Goal: Task Accomplishment & Management: Use online tool/utility

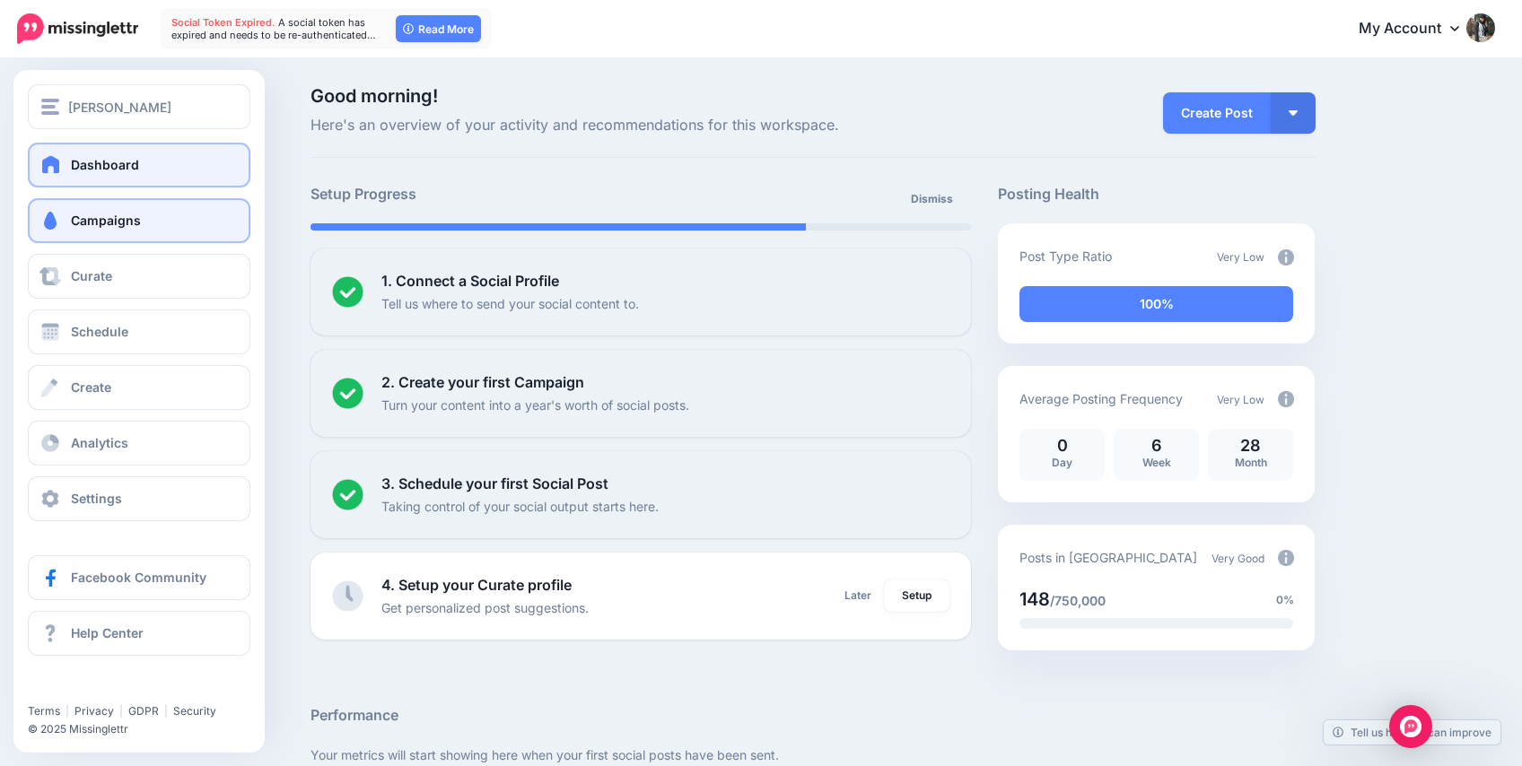
click at [39, 215] on span at bounding box center [50, 221] width 23 height 18
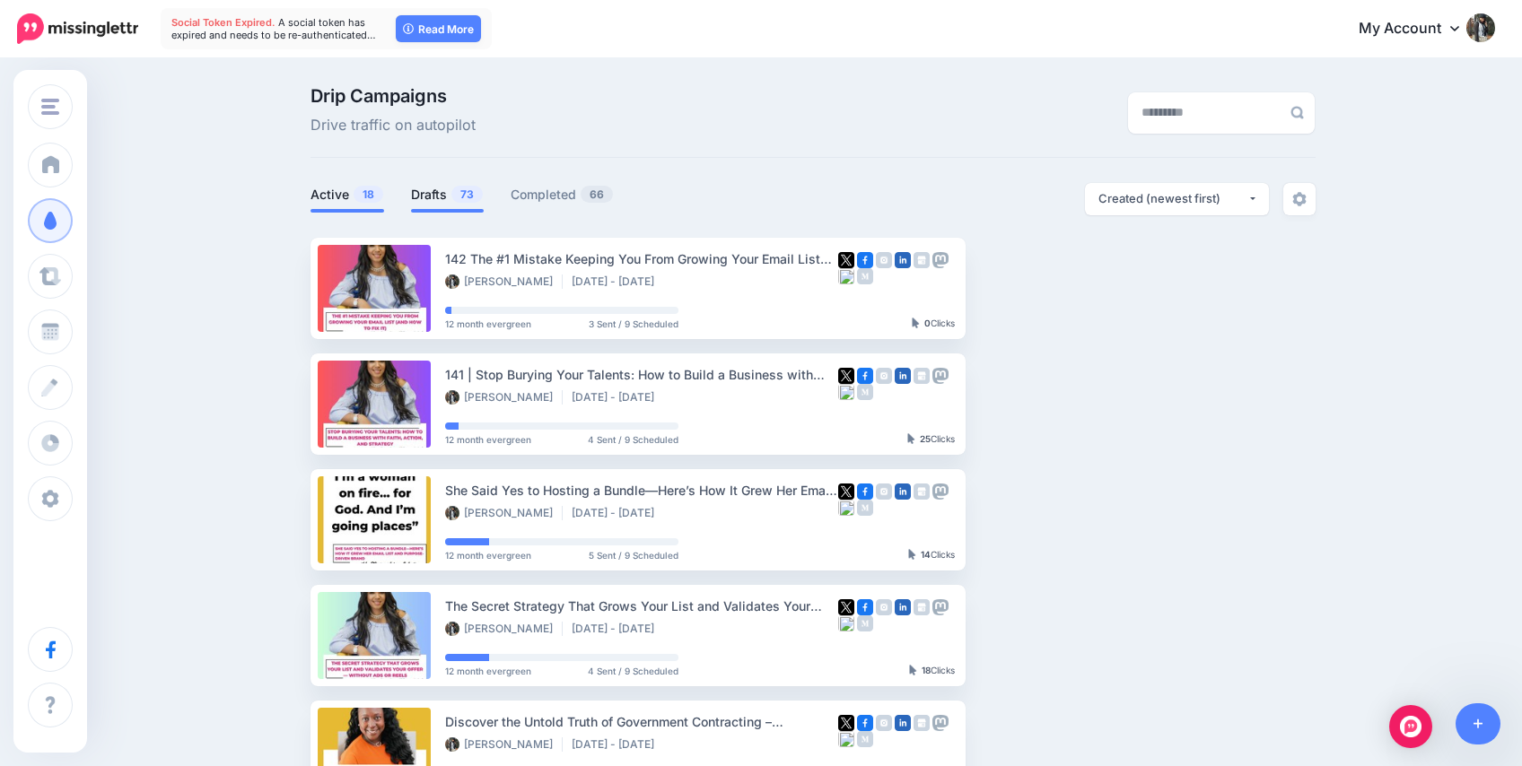
click at [440, 202] on link "Drafts 73" at bounding box center [447, 195] width 73 height 22
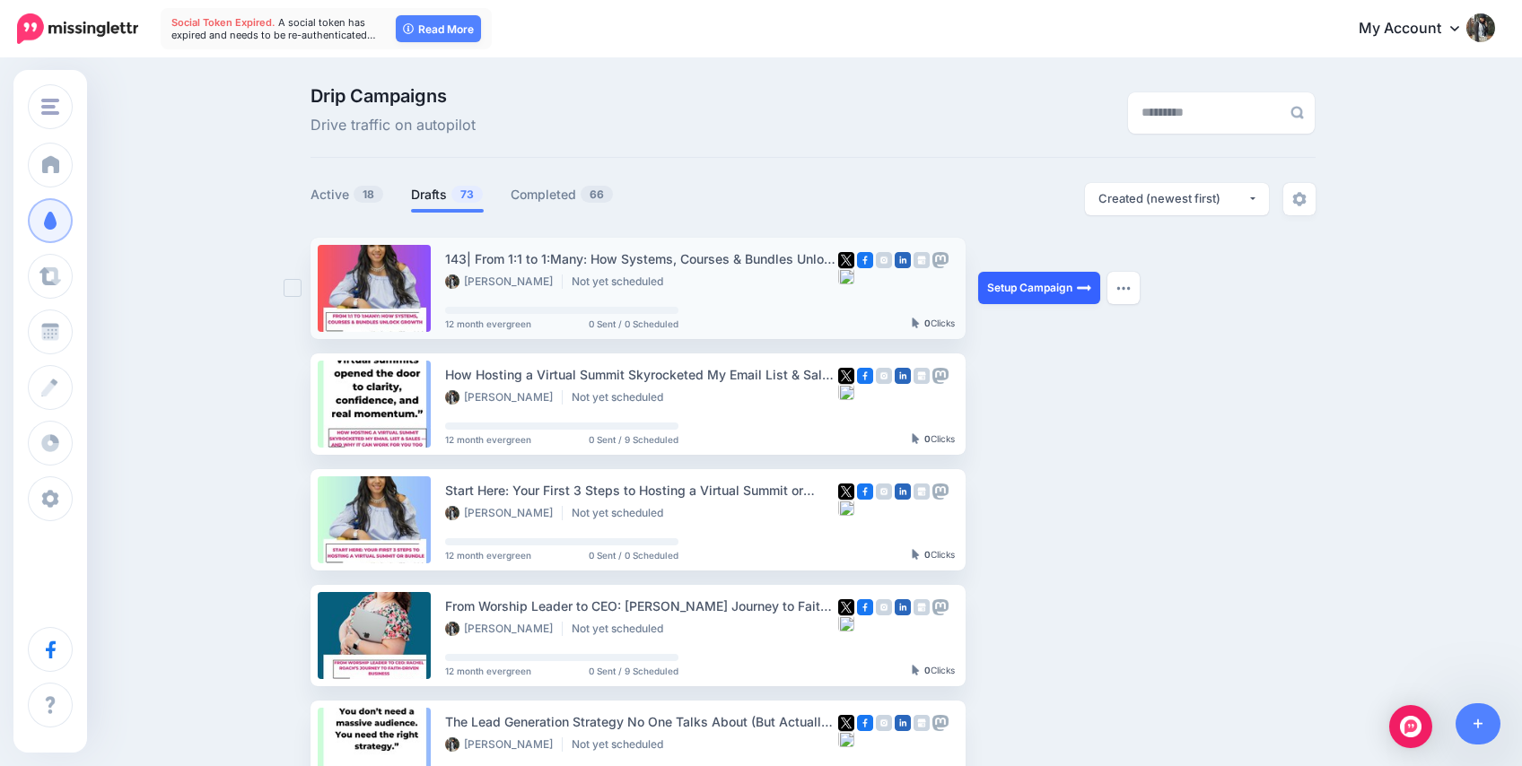
click at [1012, 287] on link "Setup Campaign" at bounding box center [1039, 288] width 122 height 32
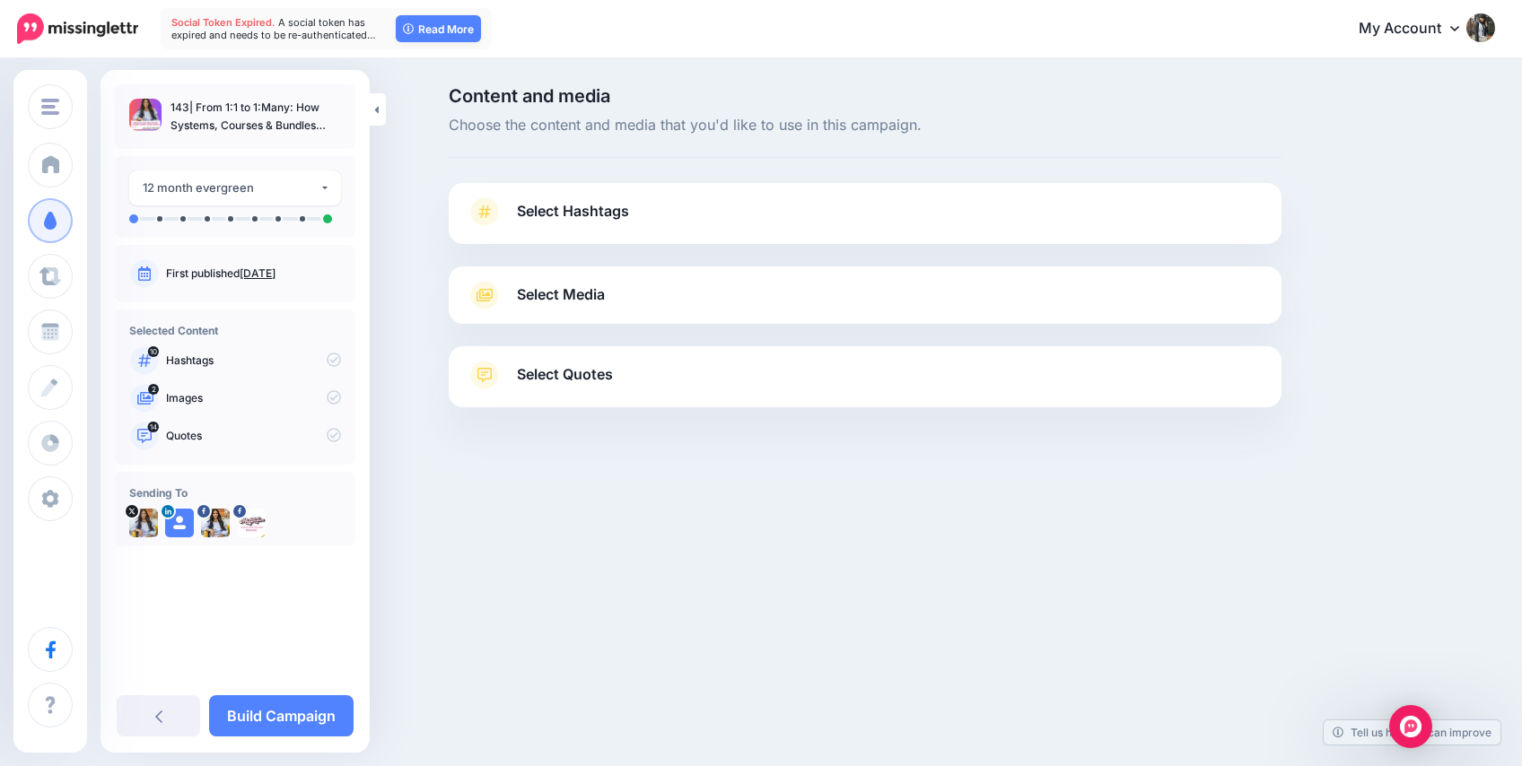
click at [616, 215] on span "Select Hashtags" at bounding box center [573, 211] width 112 height 24
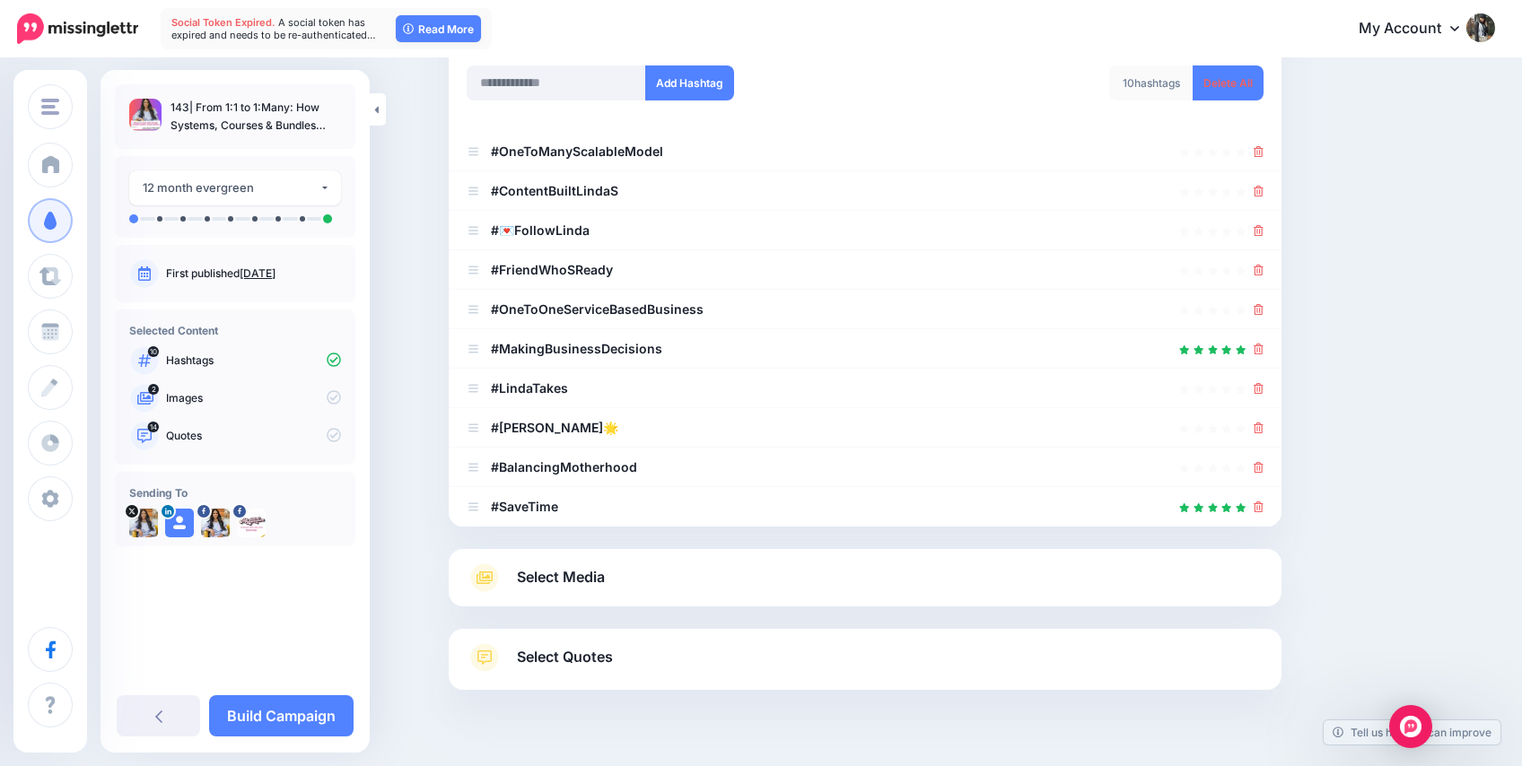
scroll to position [288, 0]
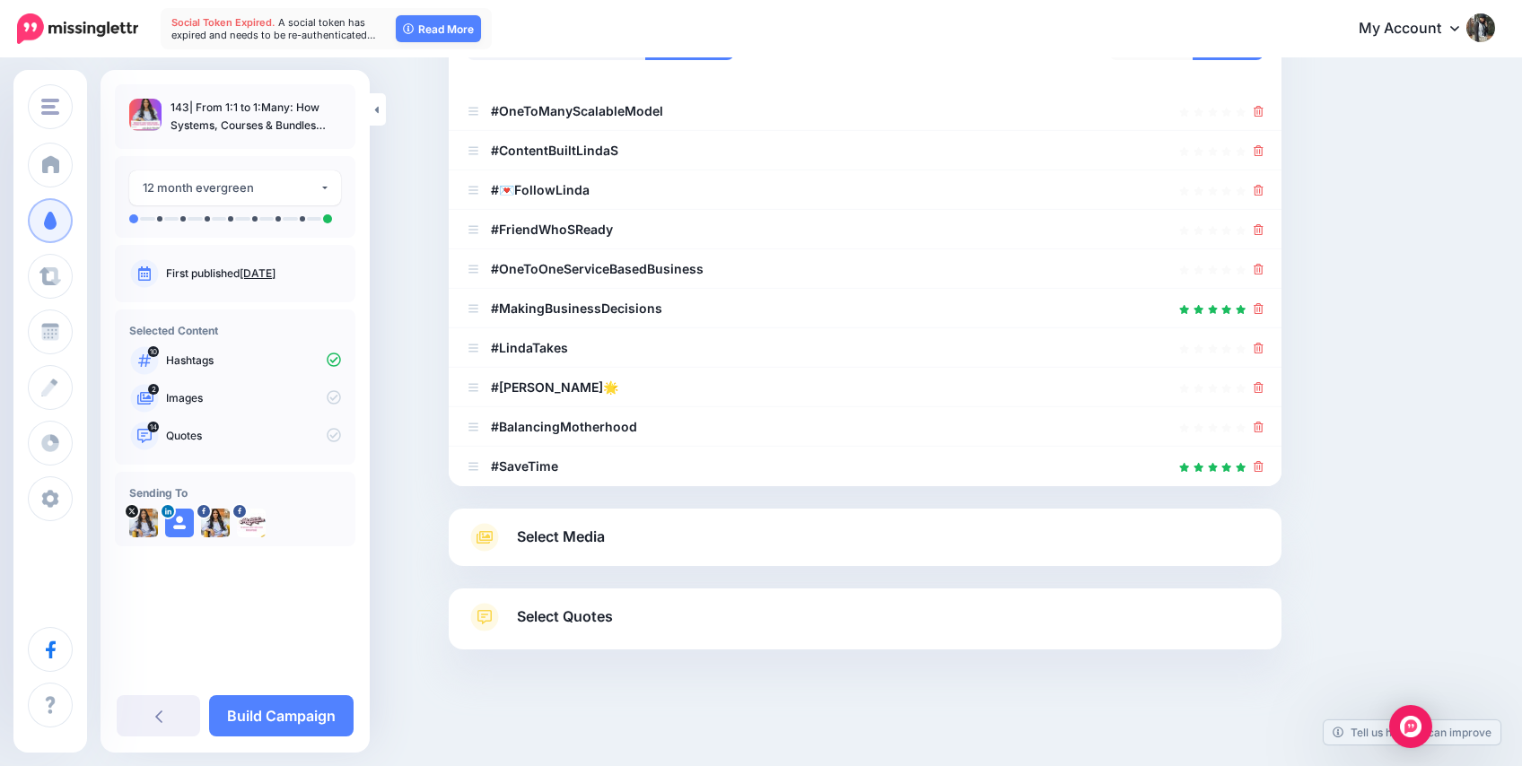
click at [604, 547] on span "Select Media" at bounding box center [561, 537] width 88 height 24
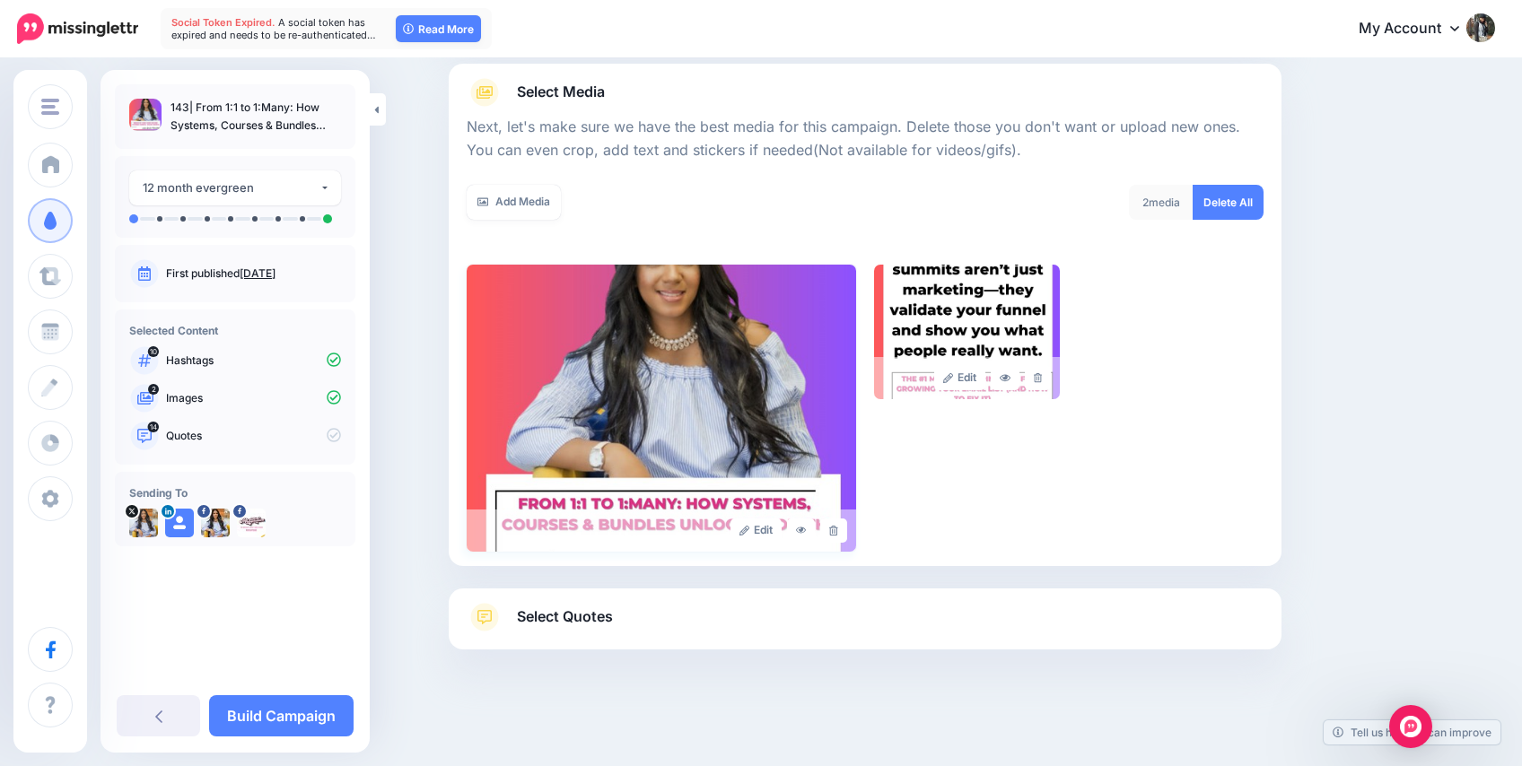
scroll to position [203, 0]
click at [583, 615] on span "Select Quotes" at bounding box center [565, 617] width 96 height 24
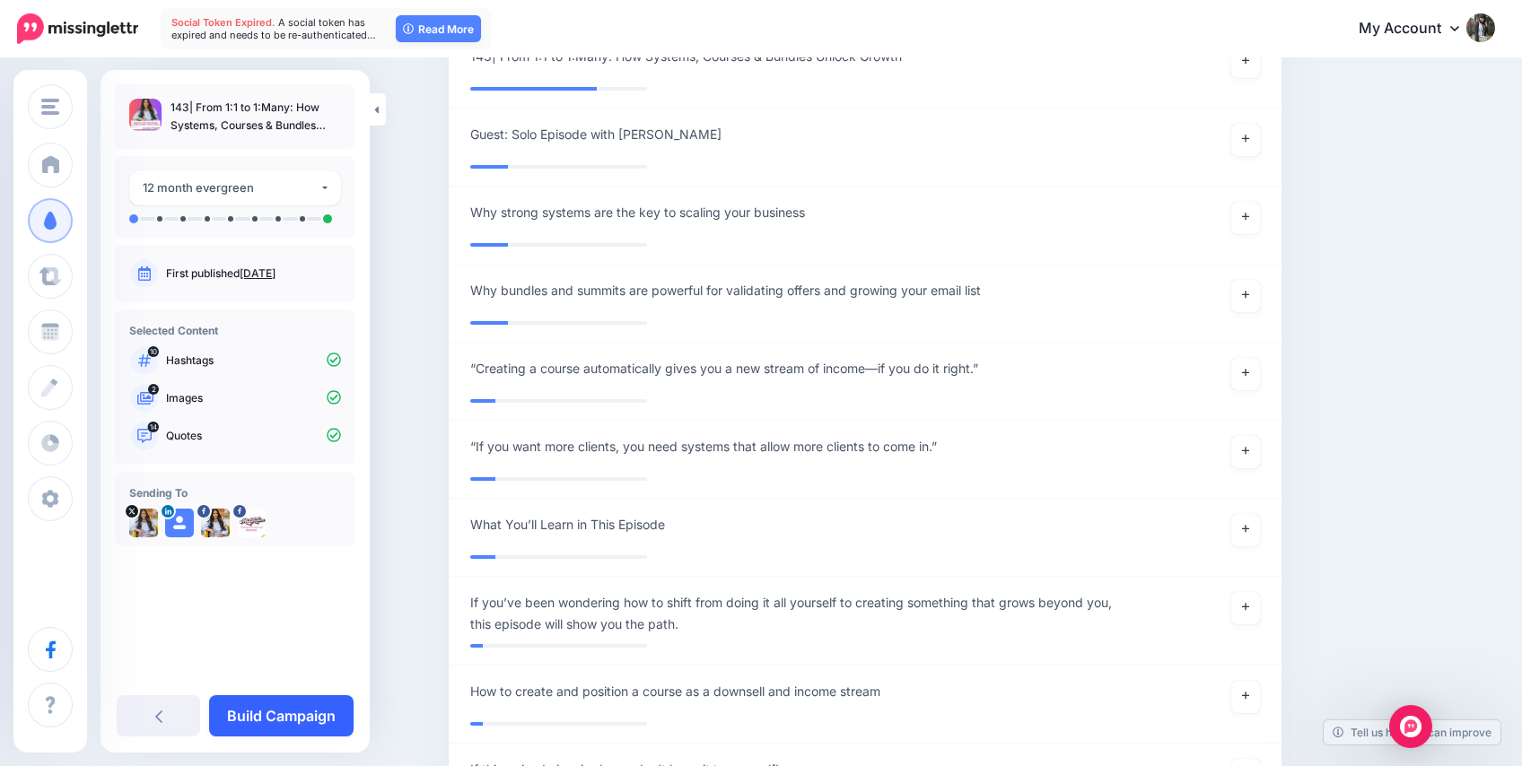
scroll to position [1706, 0]
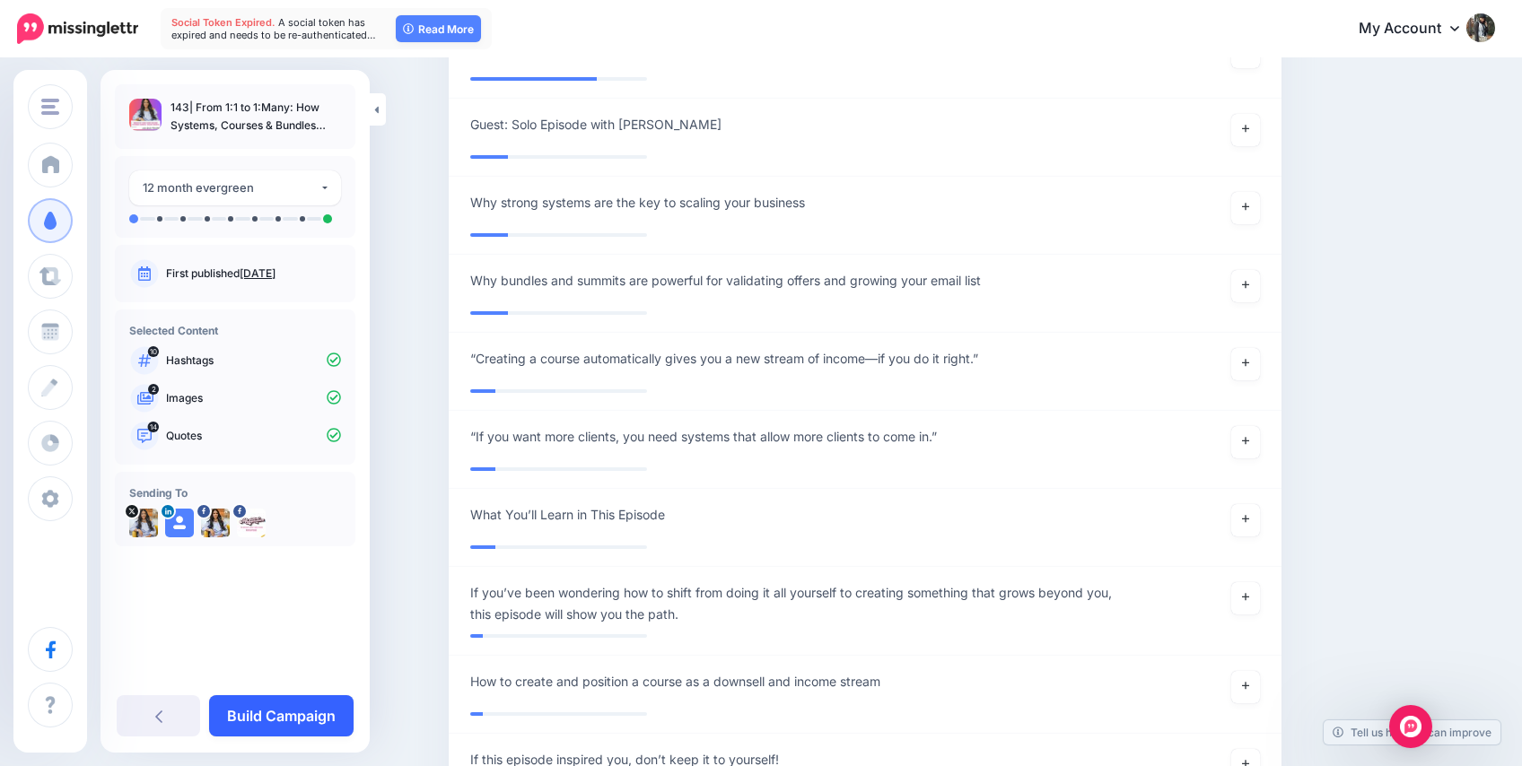
click at [281, 716] on link "Build Campaign" at bounding box center [281, 715] width 144 height 41
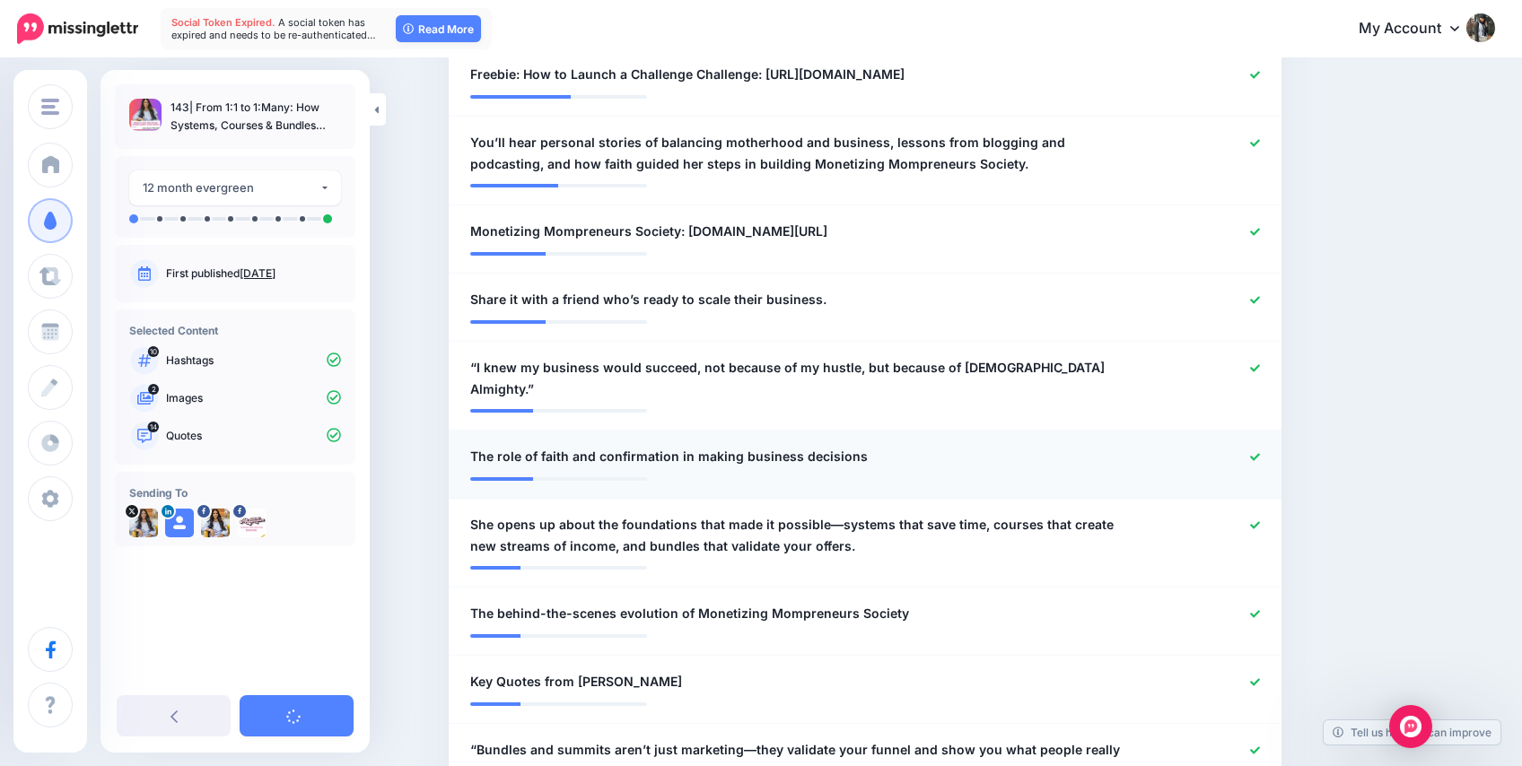
scroll to position [831, 0]
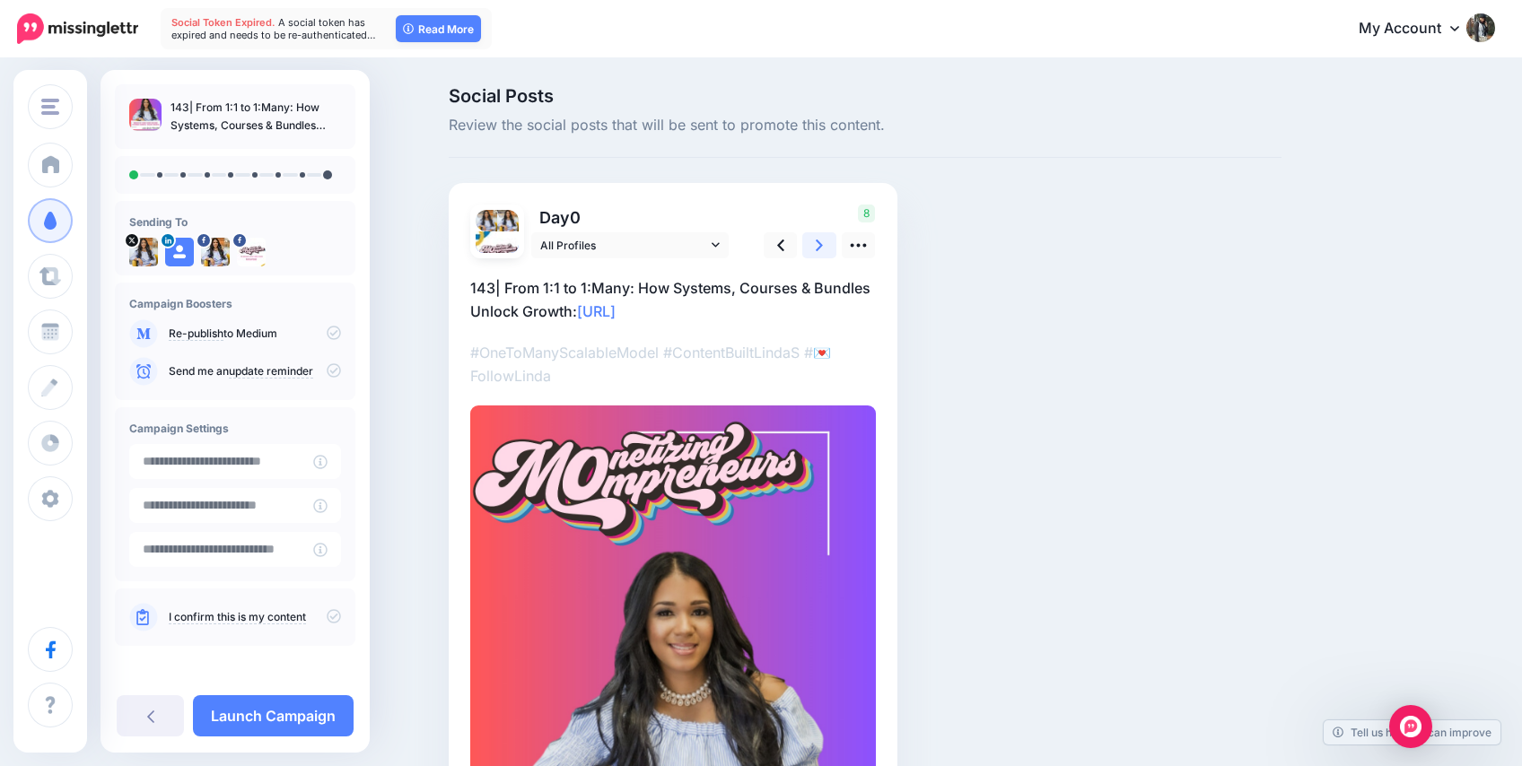
click at [817, 248] on icon at bounding box center [819, 245] width 7 height 19
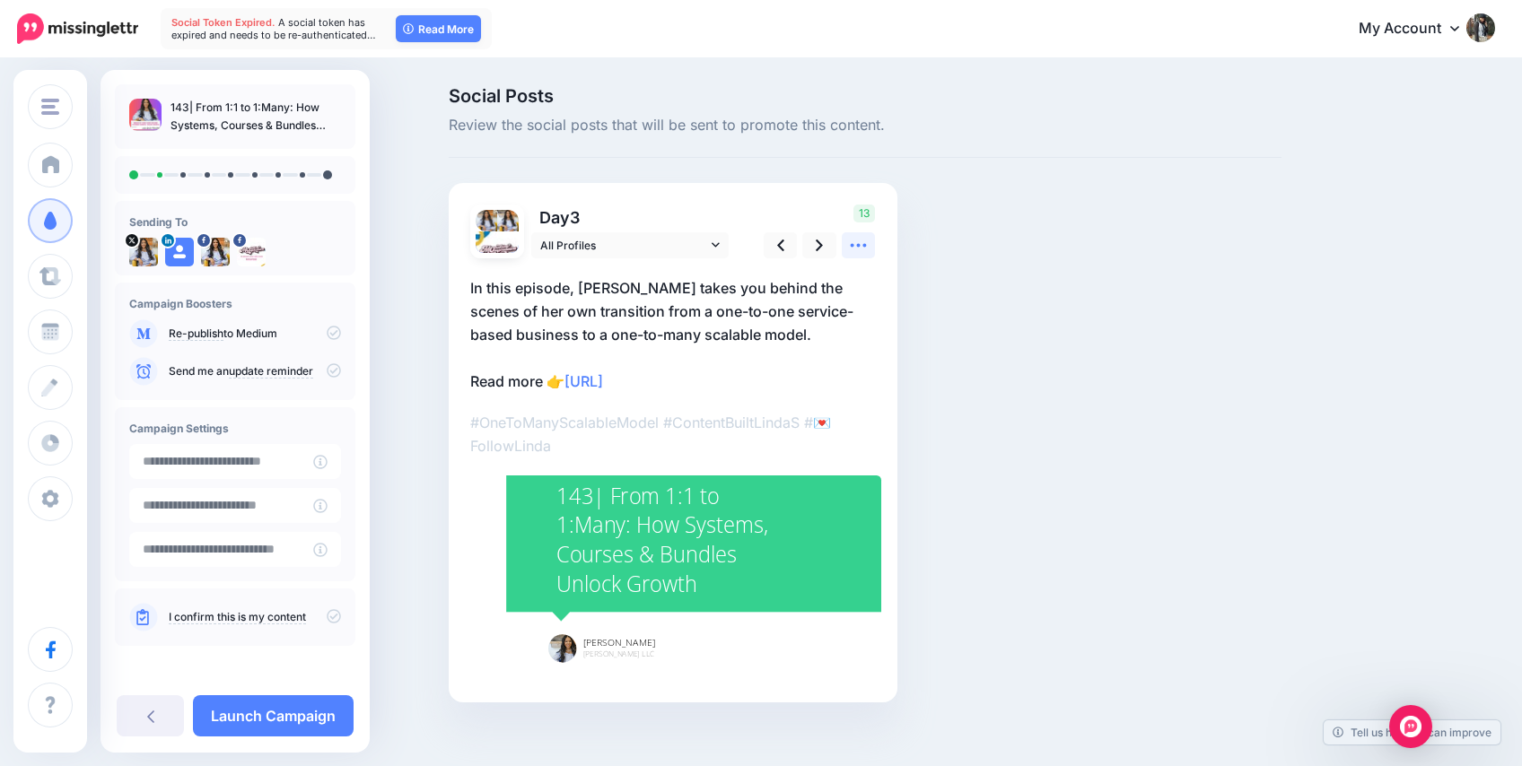
click at [865, 245] on icon at bounding box center [859, 246] width 16 height 4
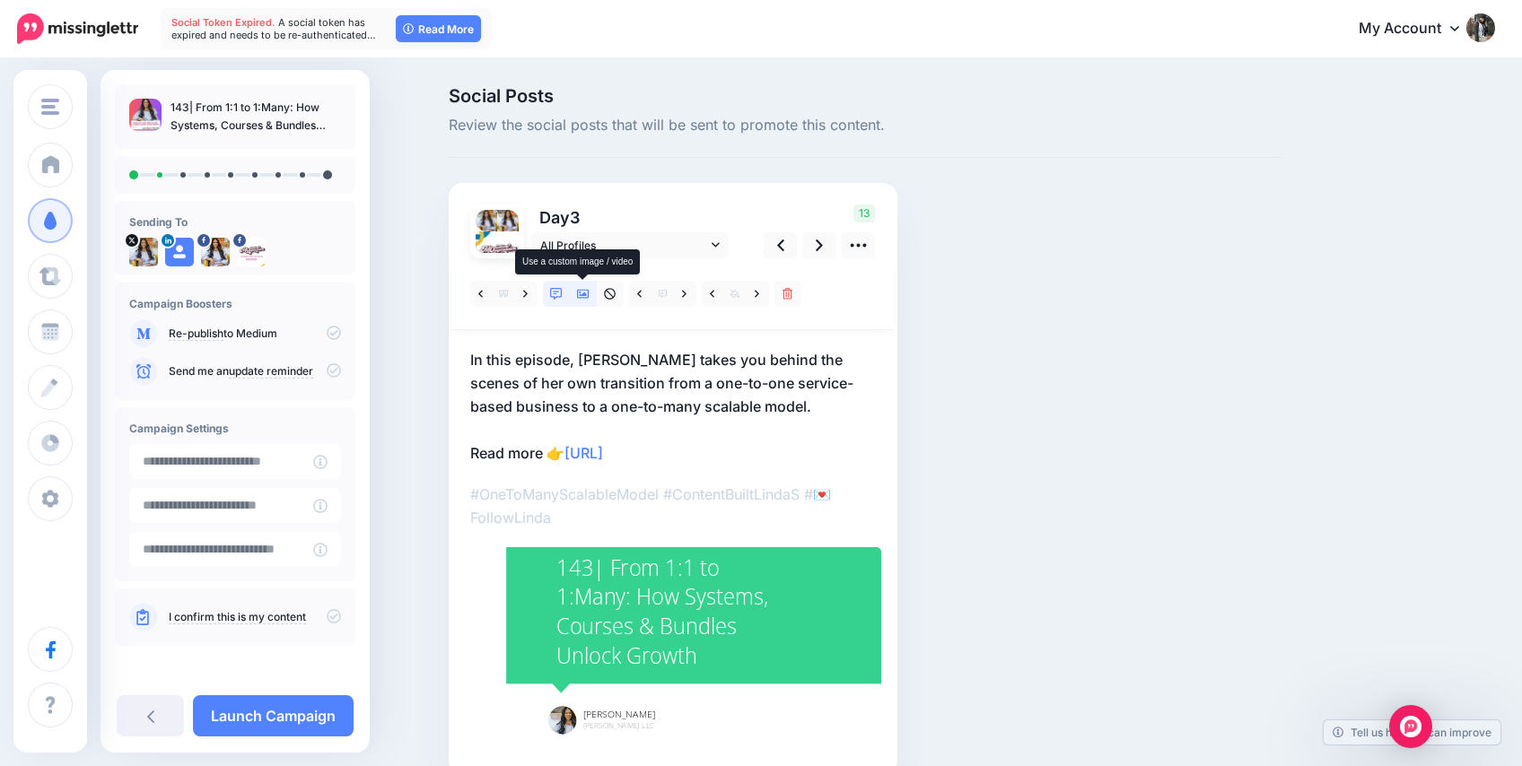
click at [585, 295] on icon at bounding box center [583, 294] width 13 height 9
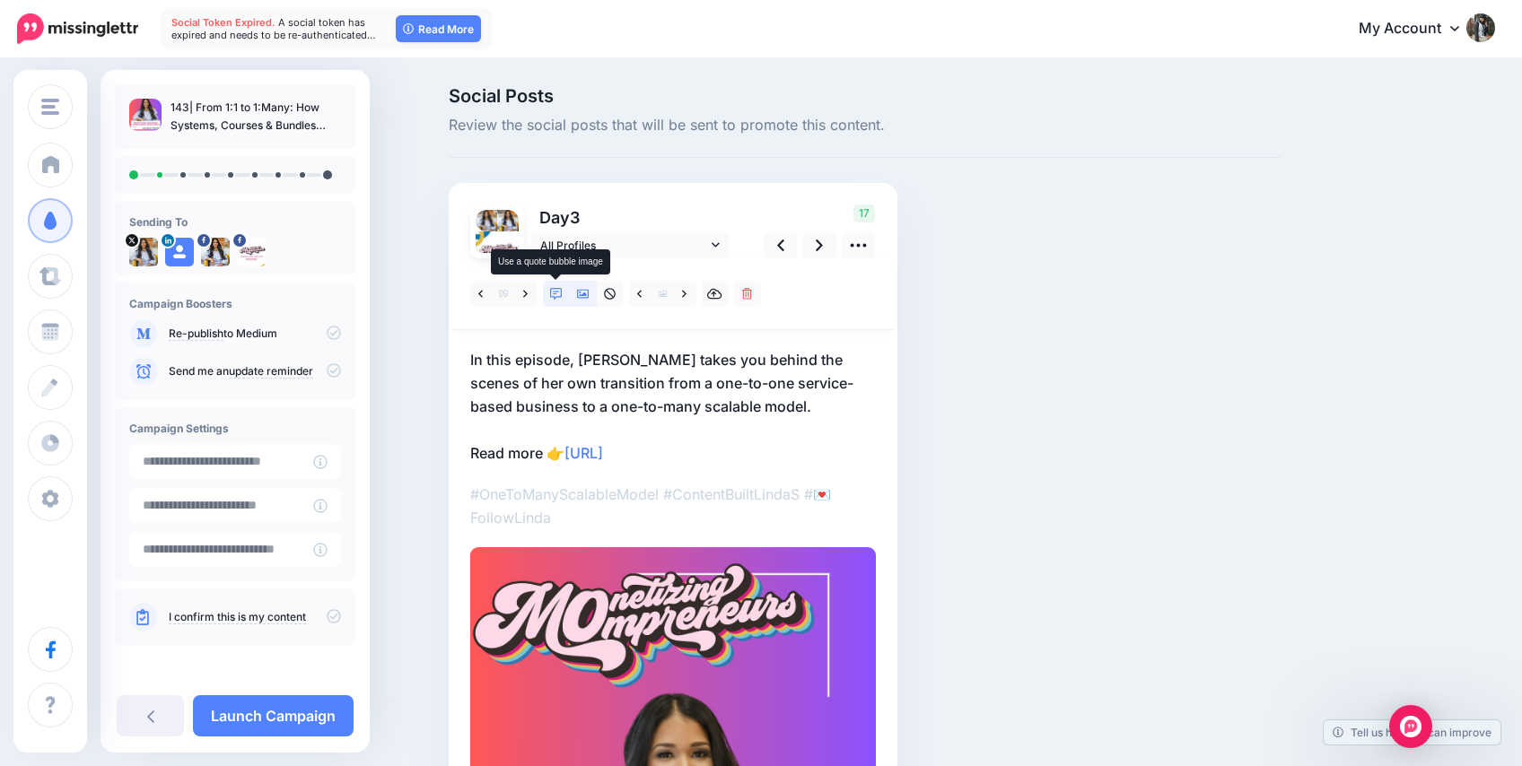
click at [559, 296] on icon at bounding box center [556, 294] width 13 height 13
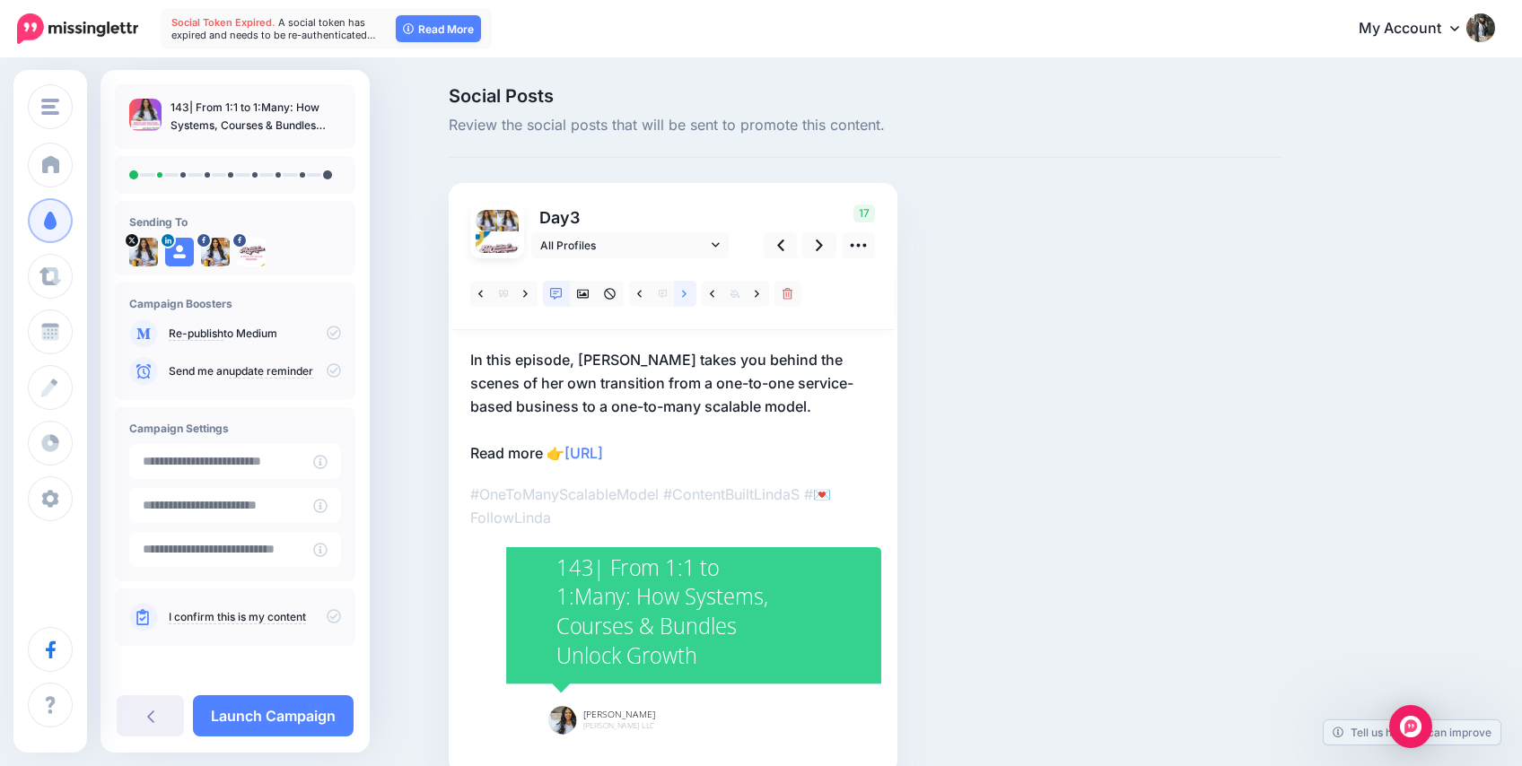
click at [682, 292] on icon at bounding box center [684, 294] width 4 height 13
click at [683, 292] on icon at bounding box center [684, 294] width 4 height 13
click at [819, 239] on icon at bounding box center [819, 245] width 7 height 19
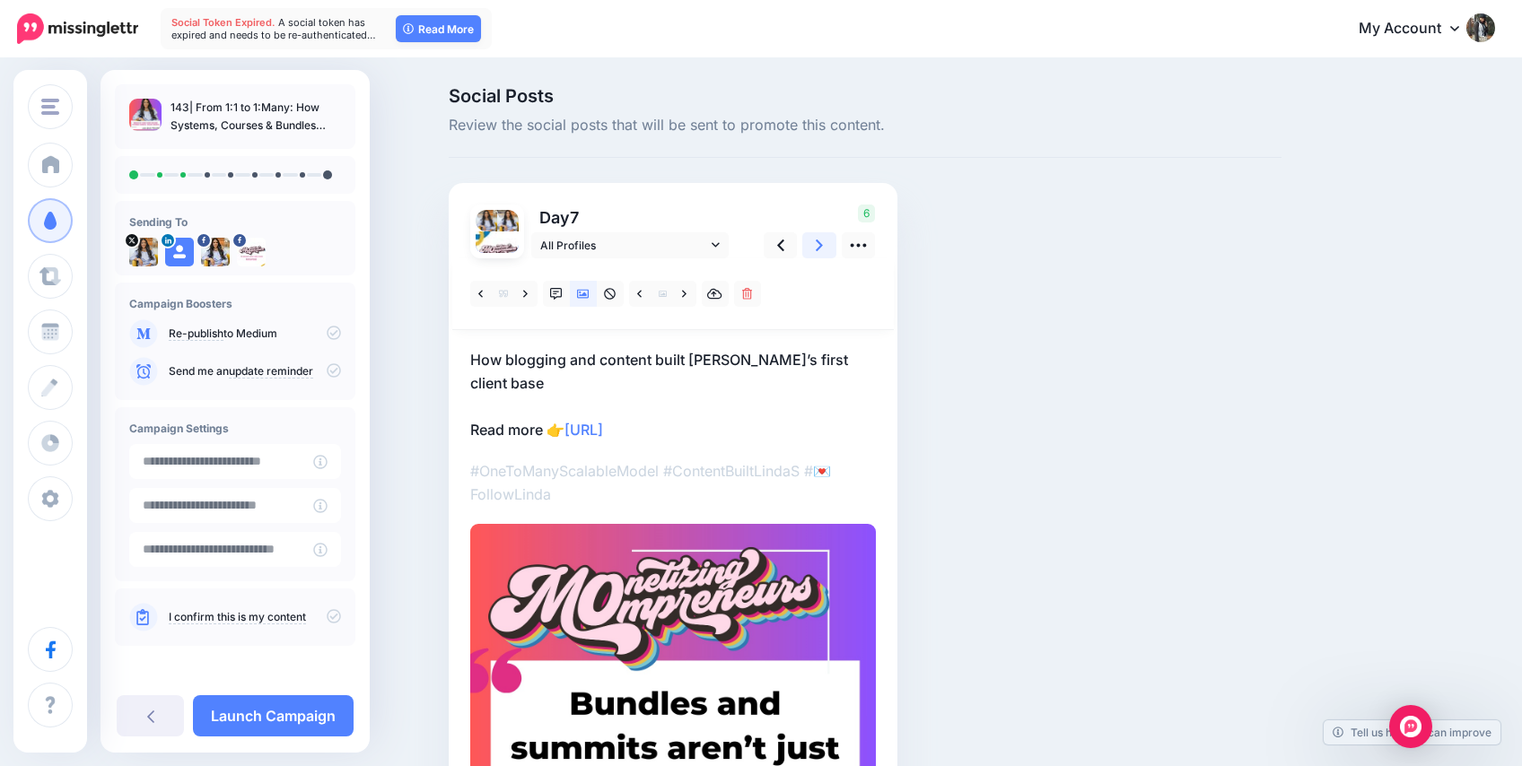
scroll to position [31, 0]
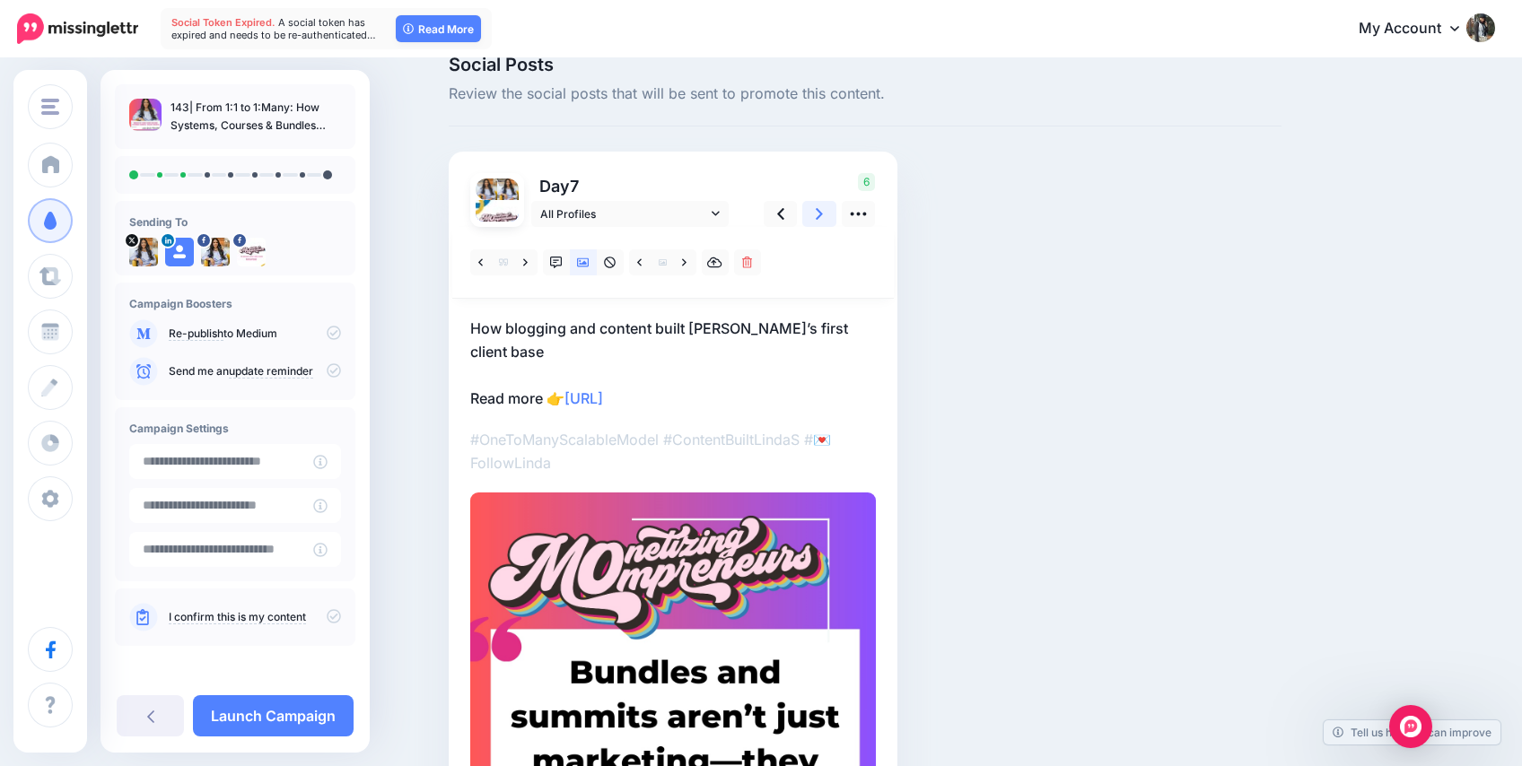
click at [816, 209] on icon at bounding box center [819, 214] width 7 height 12
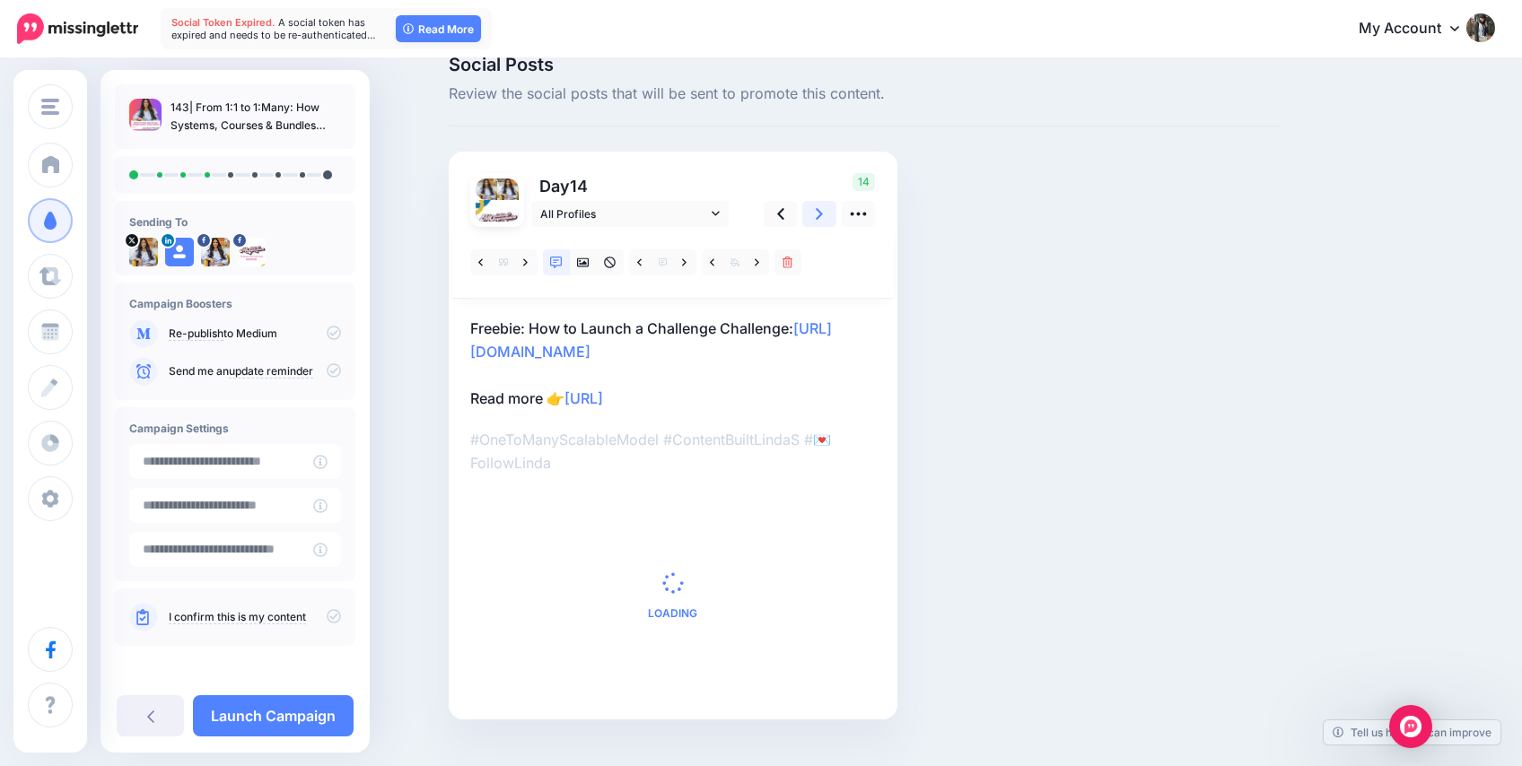
click at [817, 210] on icon at bounding box center [819, 214] width 7 height 12
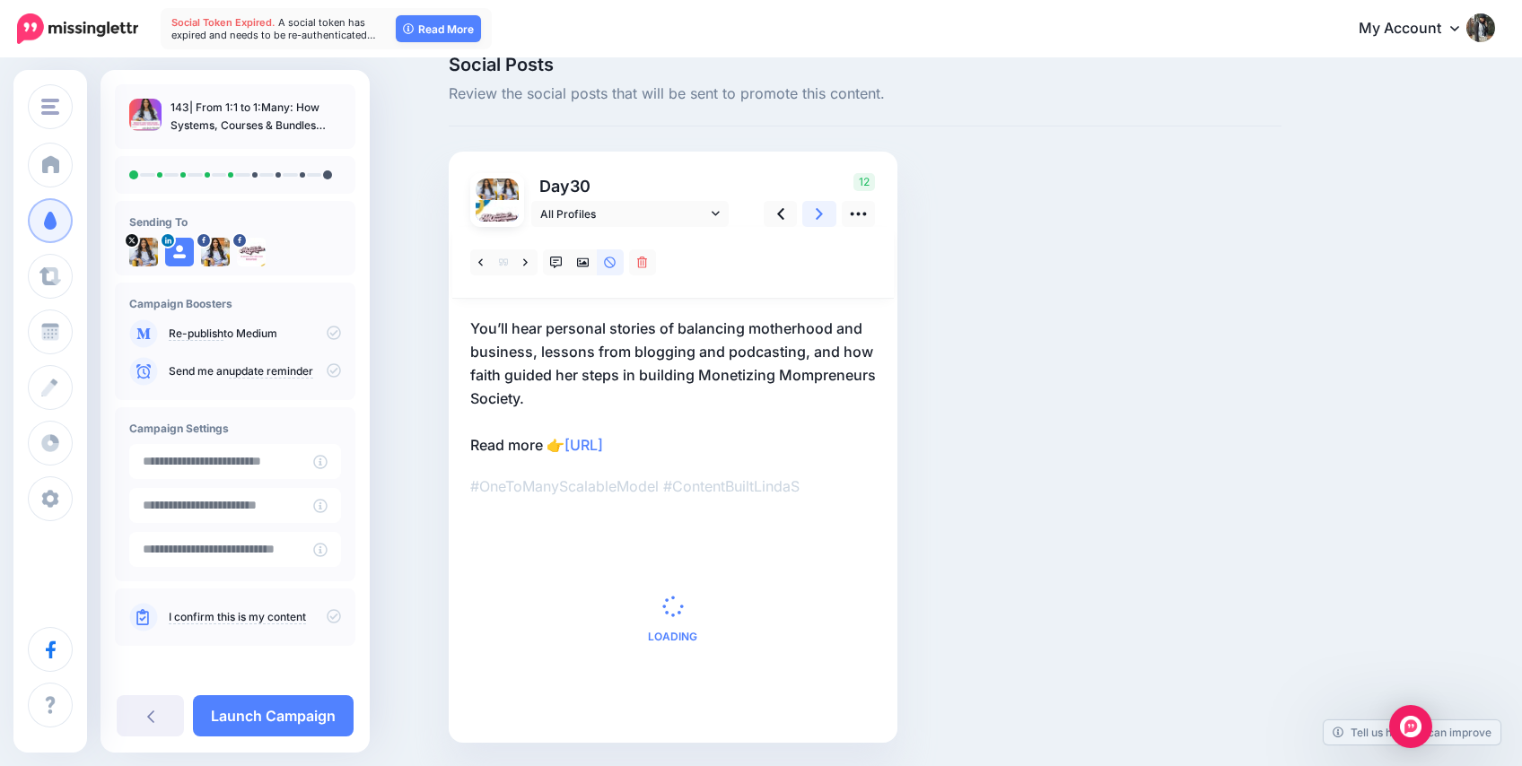
click at [818, 220] on icon at bounding box center [819, 214] width 7 height 19
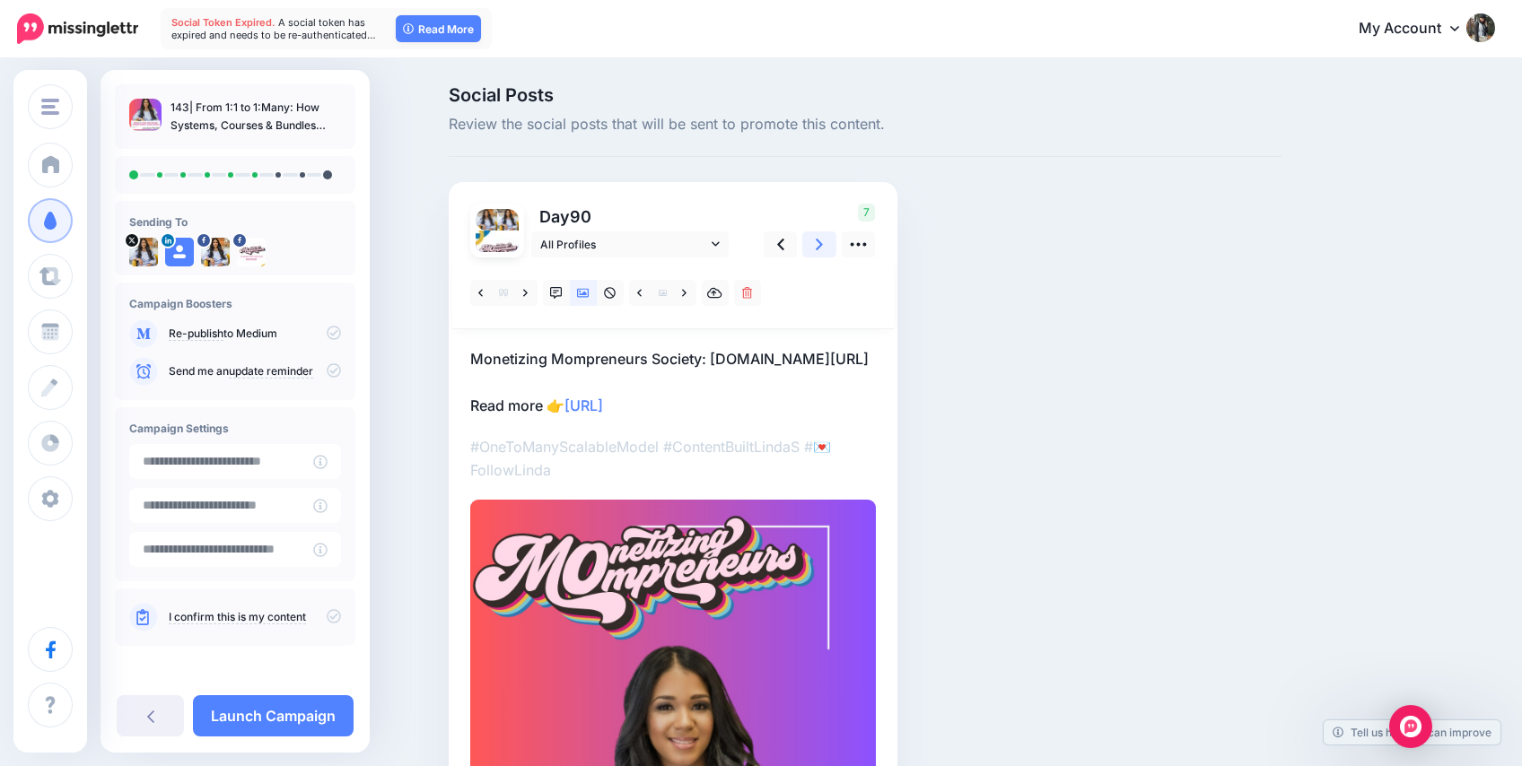
scroll to position [0, 0]
click at [822, 245] on icon at bounding box center [819, 246] width 7 height 12
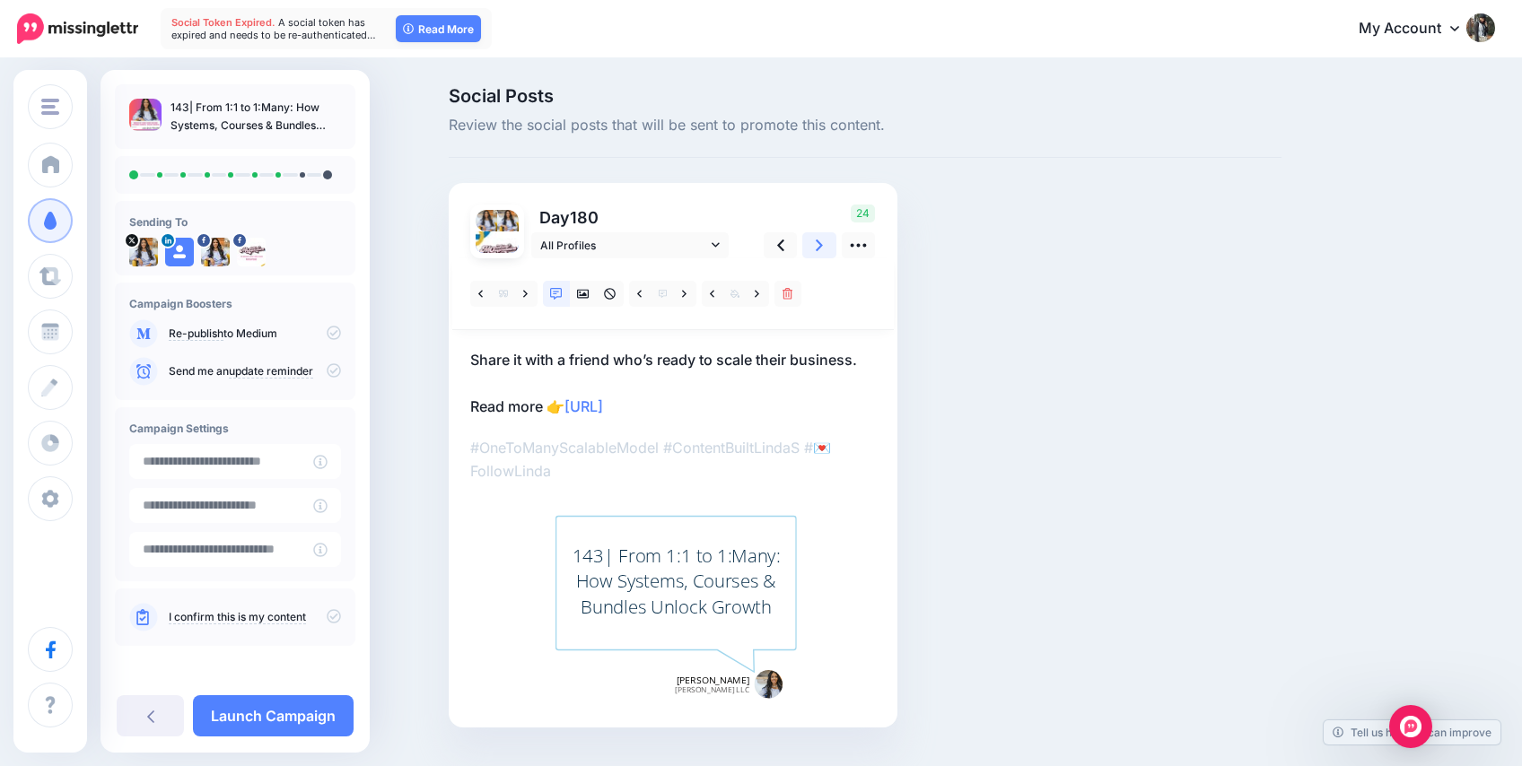
click at [822, 245] on icon at bounding box center [819, 246] width 7 height 12
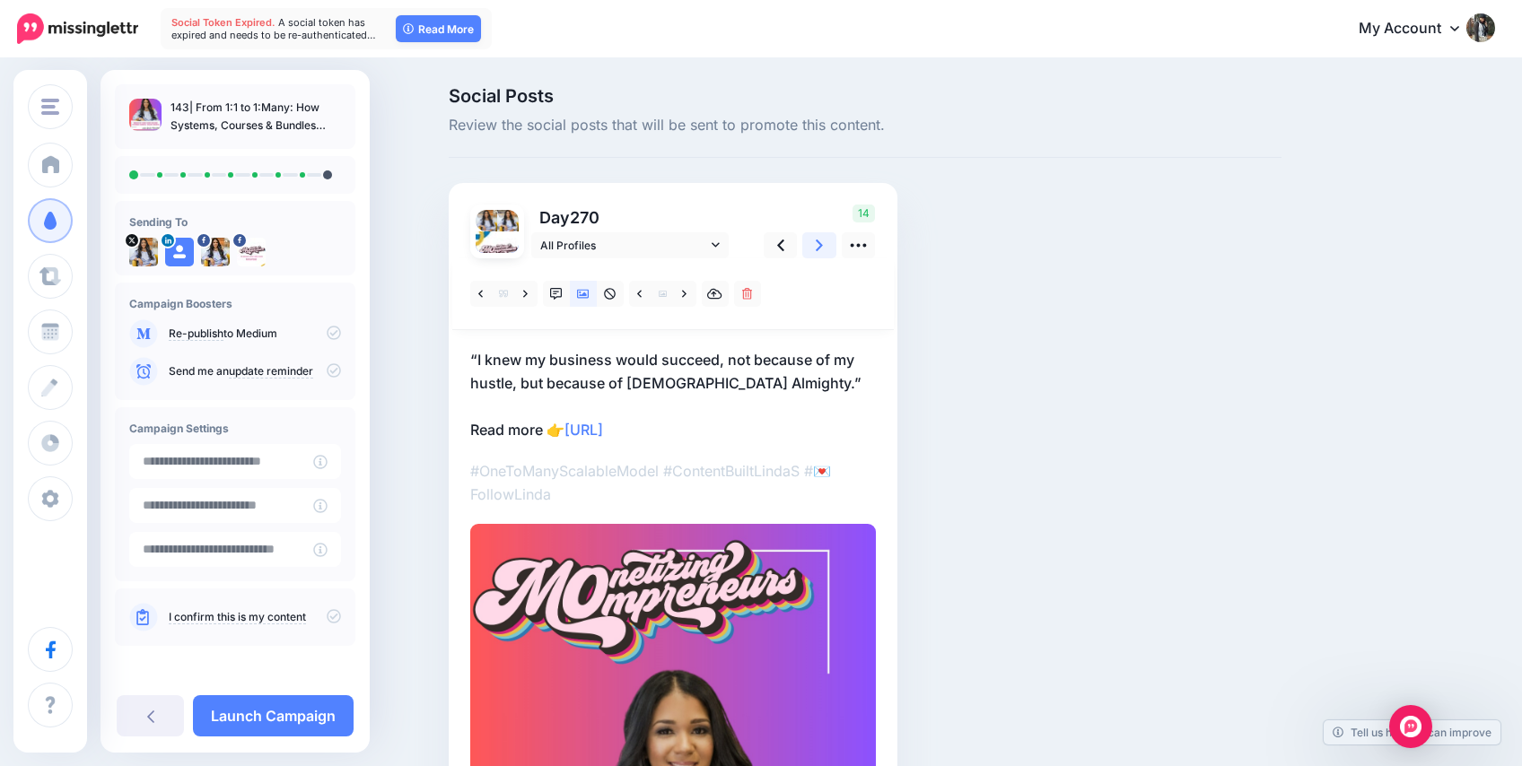
click at [822, 245] on icon at bounding box center [819, 246] width 7 height 12
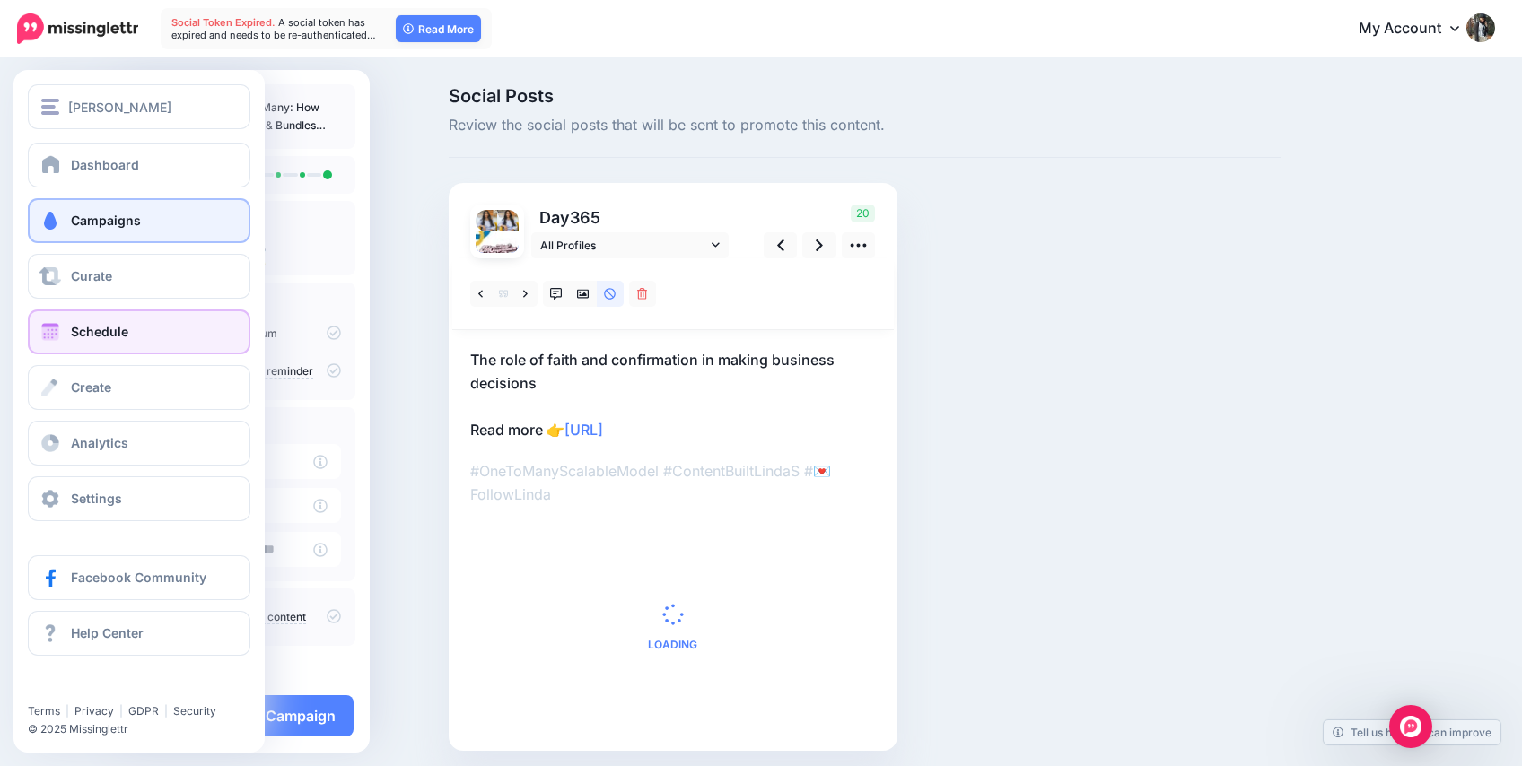
click at [71, 327] on span "Schedule" at bounding box center [99, 331] width 57 height 15
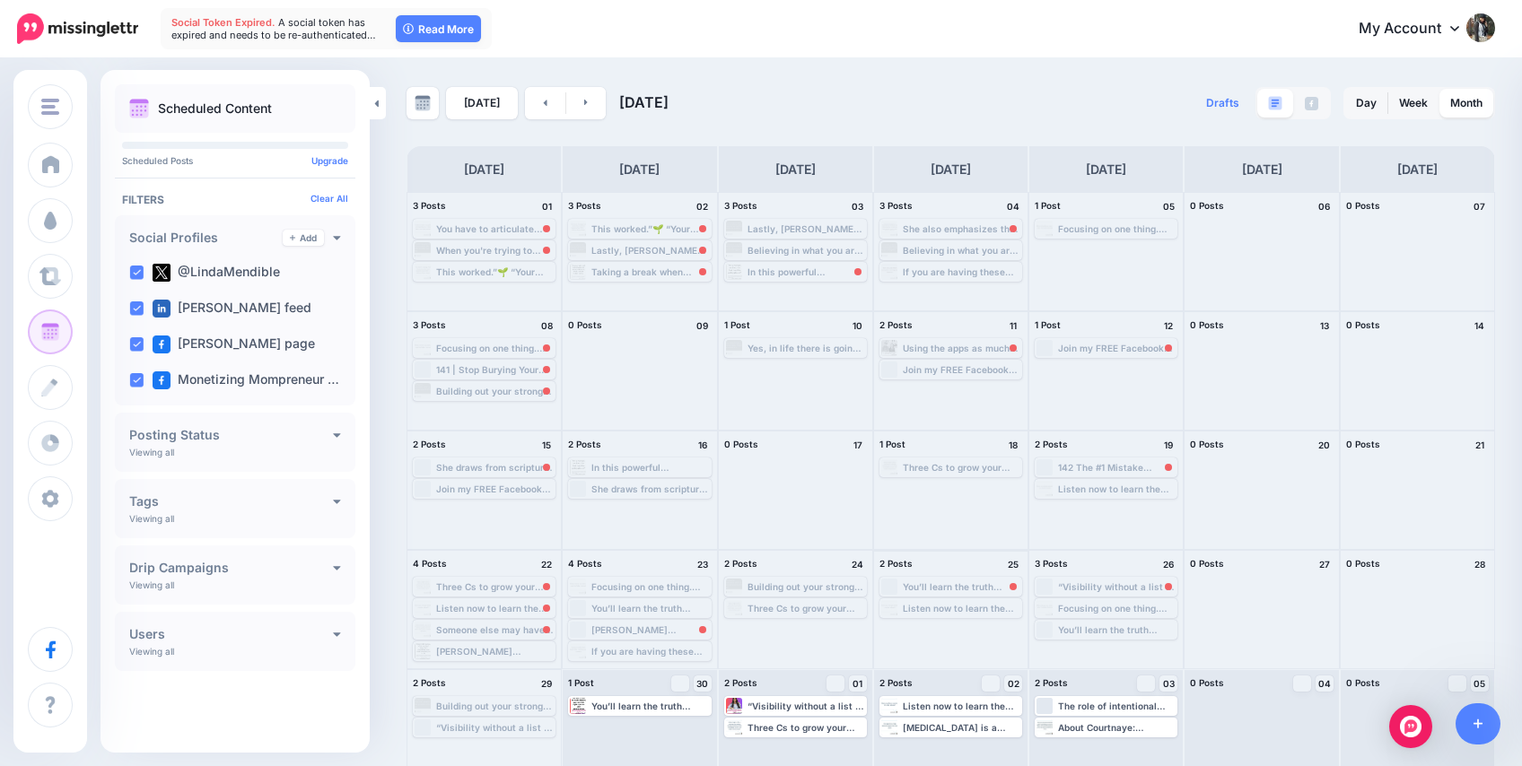
scroll to position [22, 0]
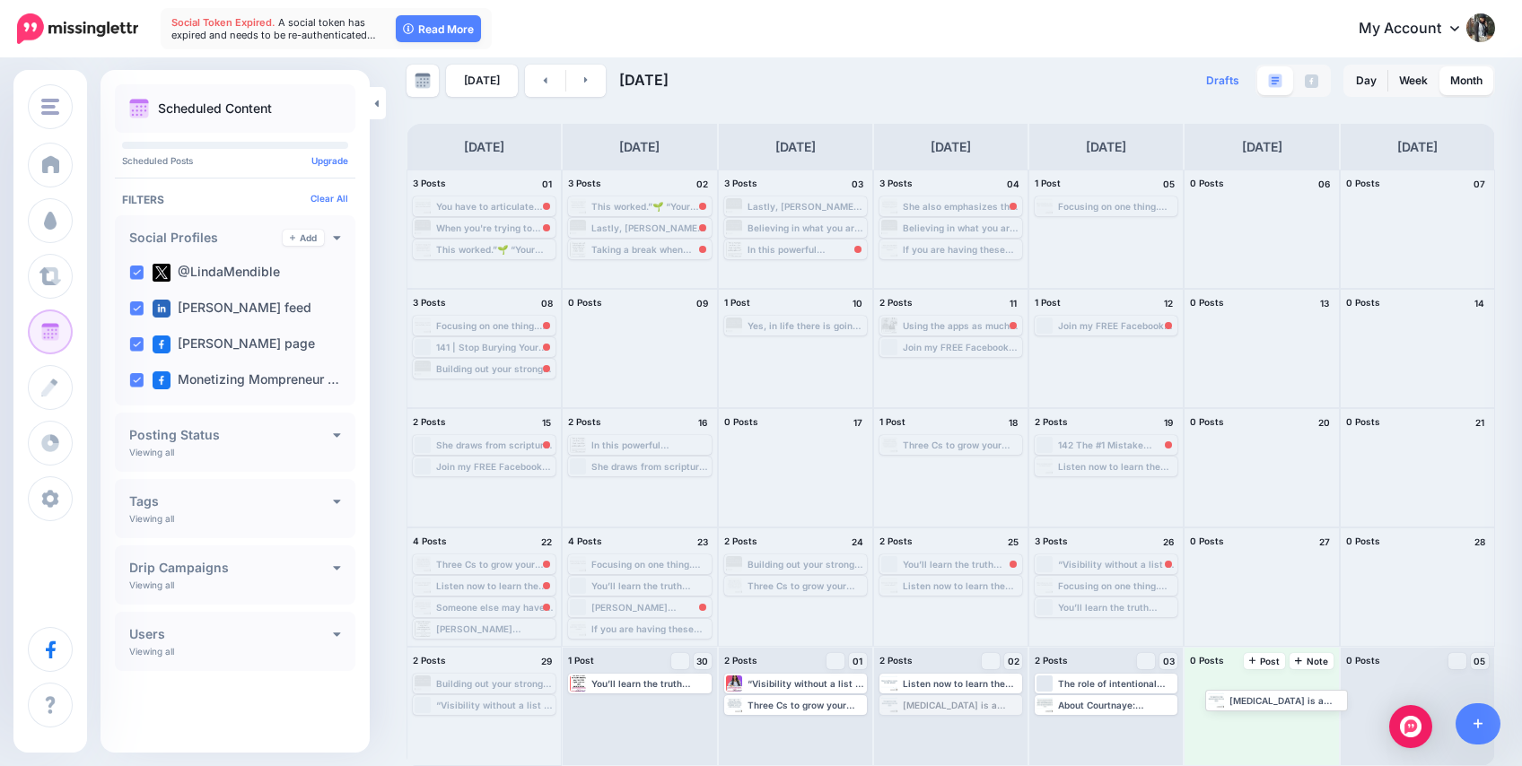
drag, startPoint x: 951, startPoint y: 704, endPoint x: 1276, endPoint y: 699, distance: 324.8
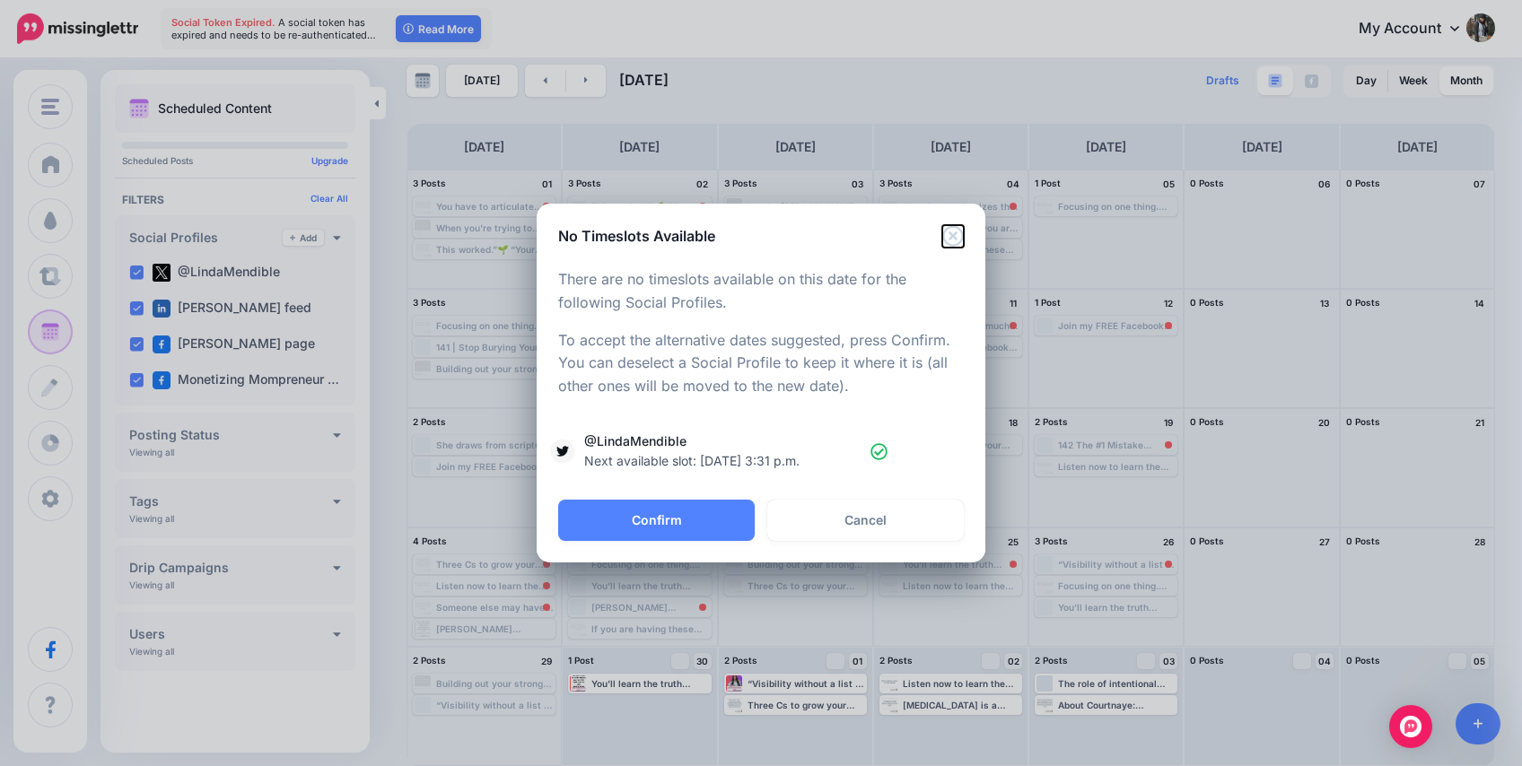
click at [954, 226] on icon "Close" at bounding box center [952, 235] width 21 height 21
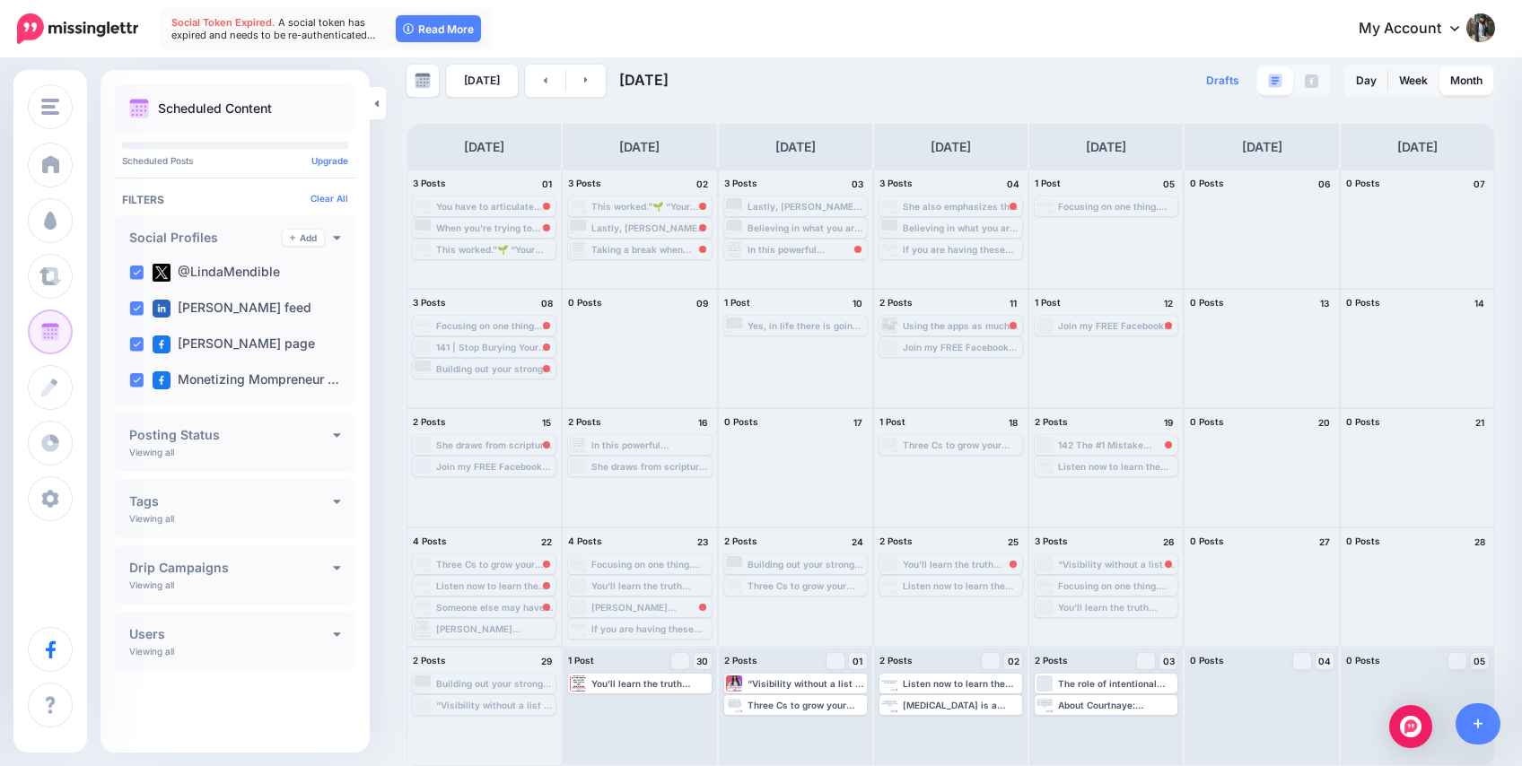
click at [578, 84] on link at bounding box center [586, 81] width 40 height 32
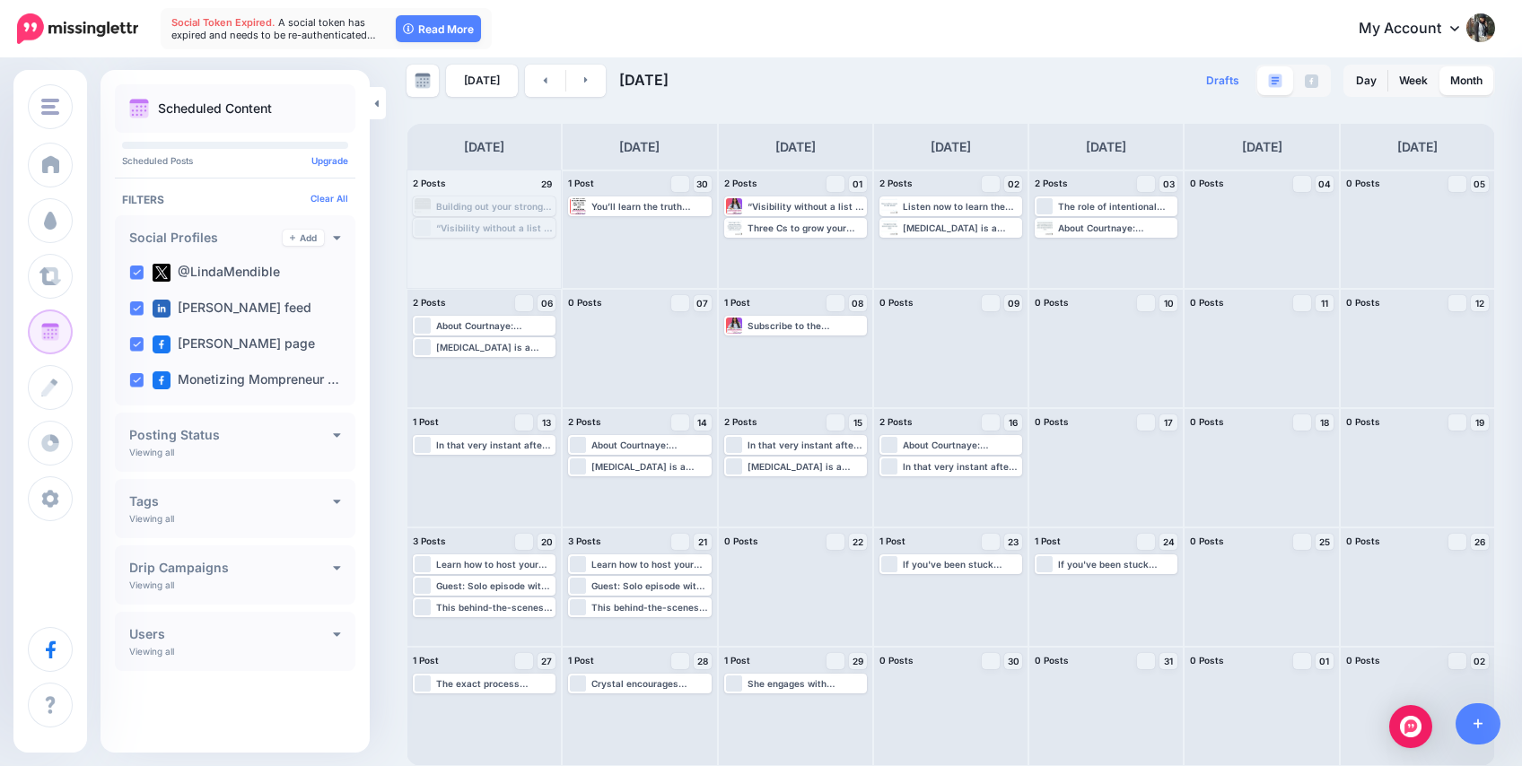
click at [580, 73] on link at bounding box center [586, 81] width 40 height 32
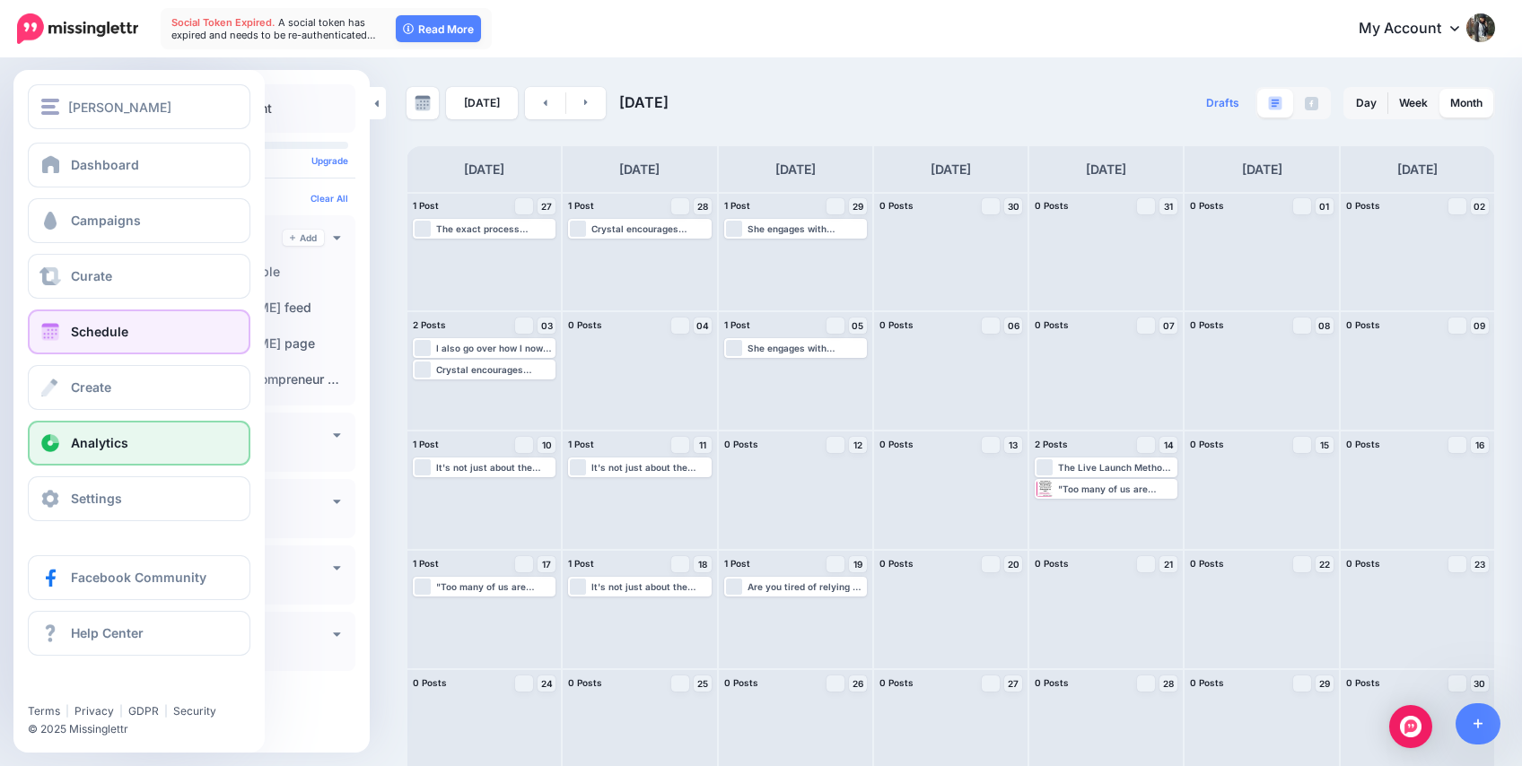
click at [94, 445] on span "Analytics" at bounding box center [99, 442] width 57 height 15
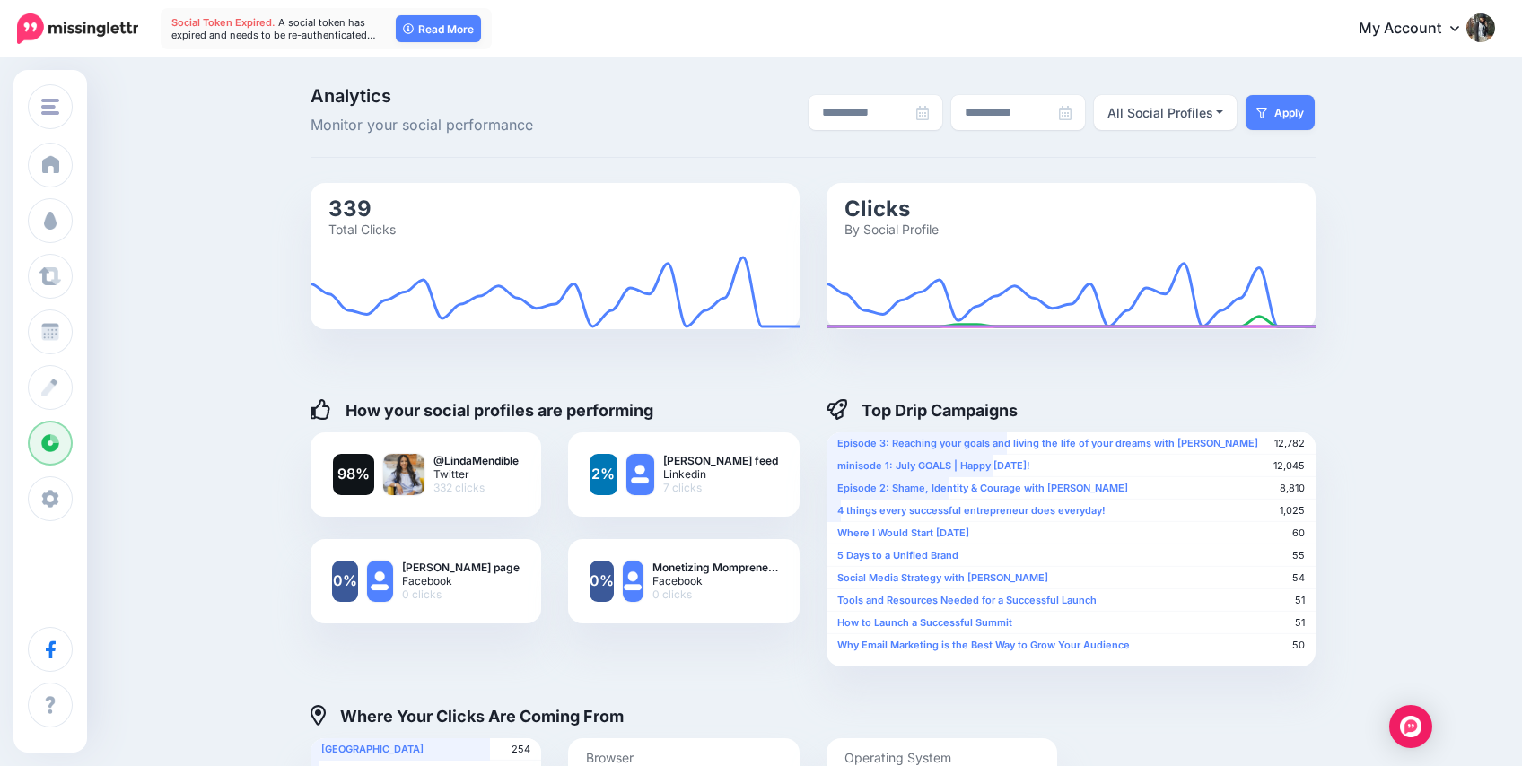
click at [1485, 28] on img at bounding box center [1480, 27] width 29 height 29
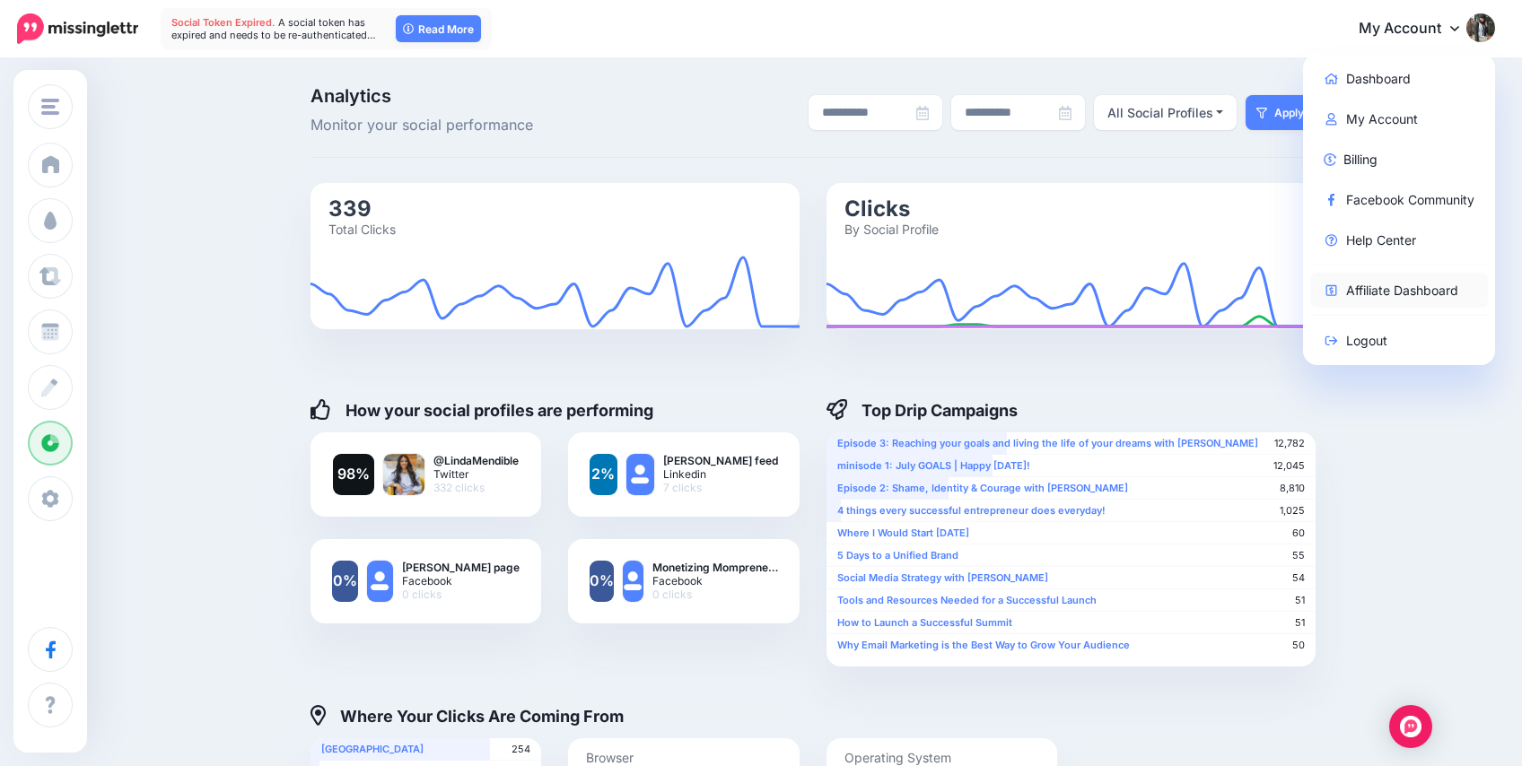
click at [1415, 289] on link "Affiliate Dashboard" at bounding box center [1399, 290] width 179 height 35
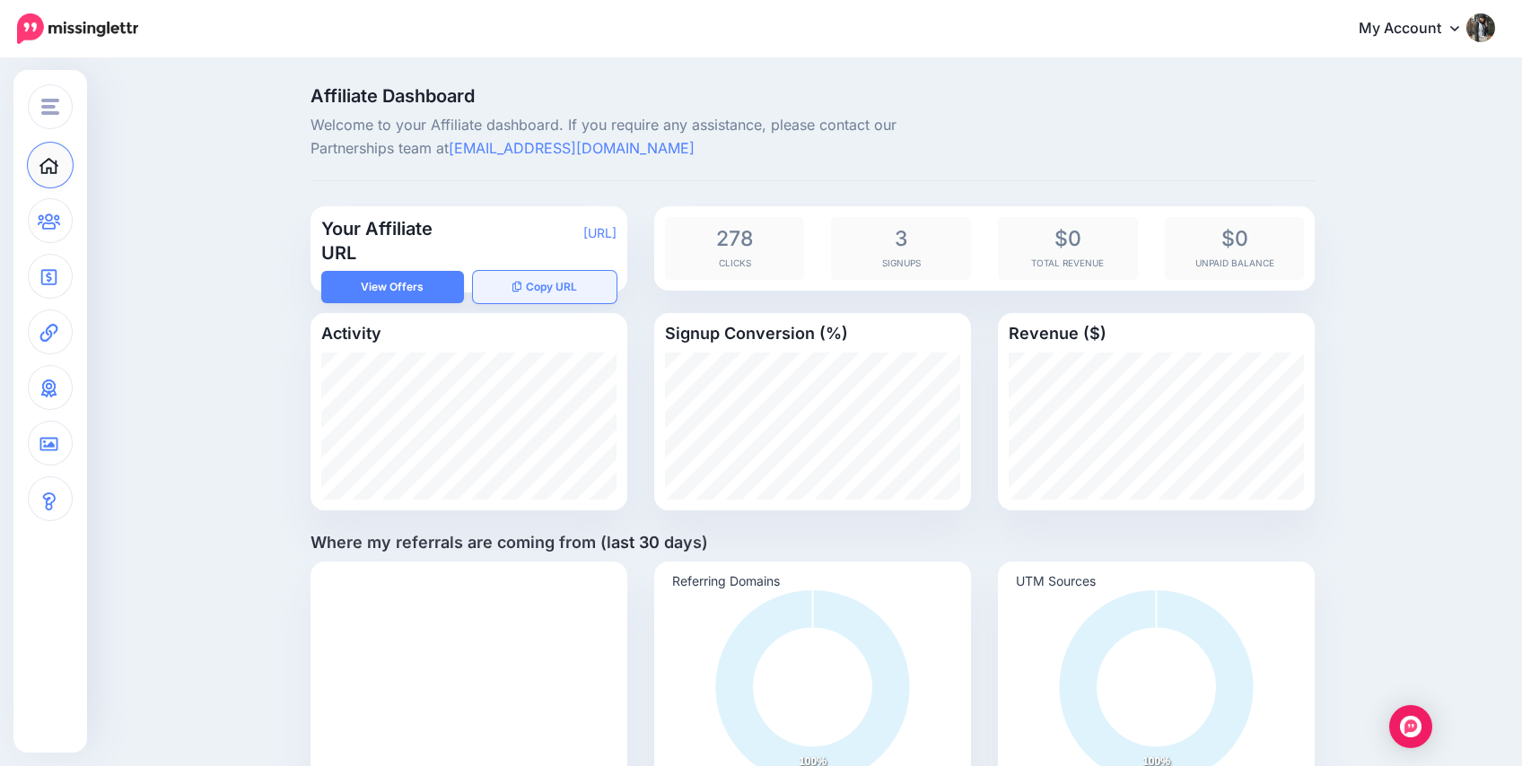
click at [538, 295] on button "Copy URL" at bounding box center [545, 287] width 144 height 32
